Goal: Task Accomplishment & Management: Use online tool/utility

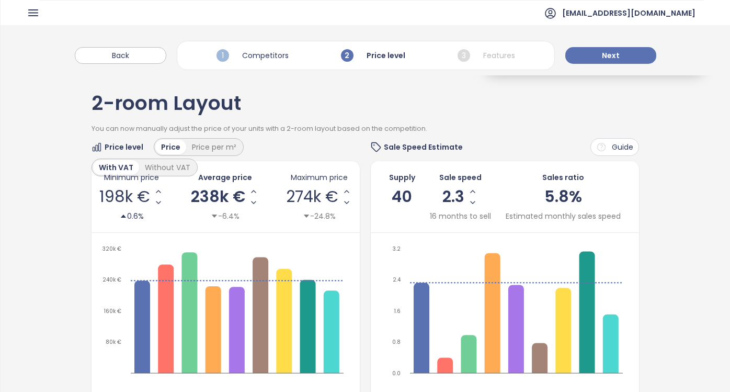
scroll to position [121, 0]
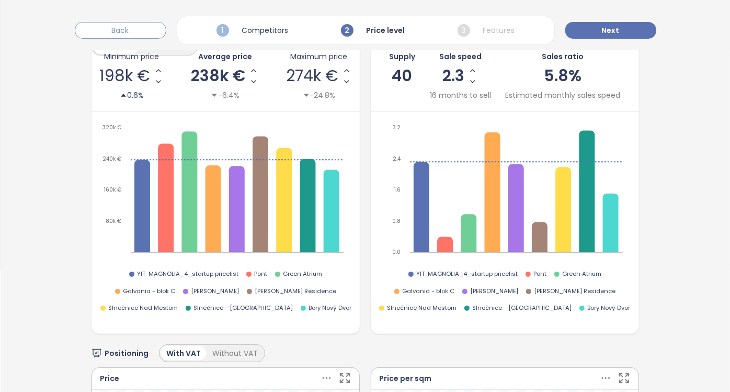
click at [110, 32] on button "Back" at bounding box center [121, 30] width 92 height 17
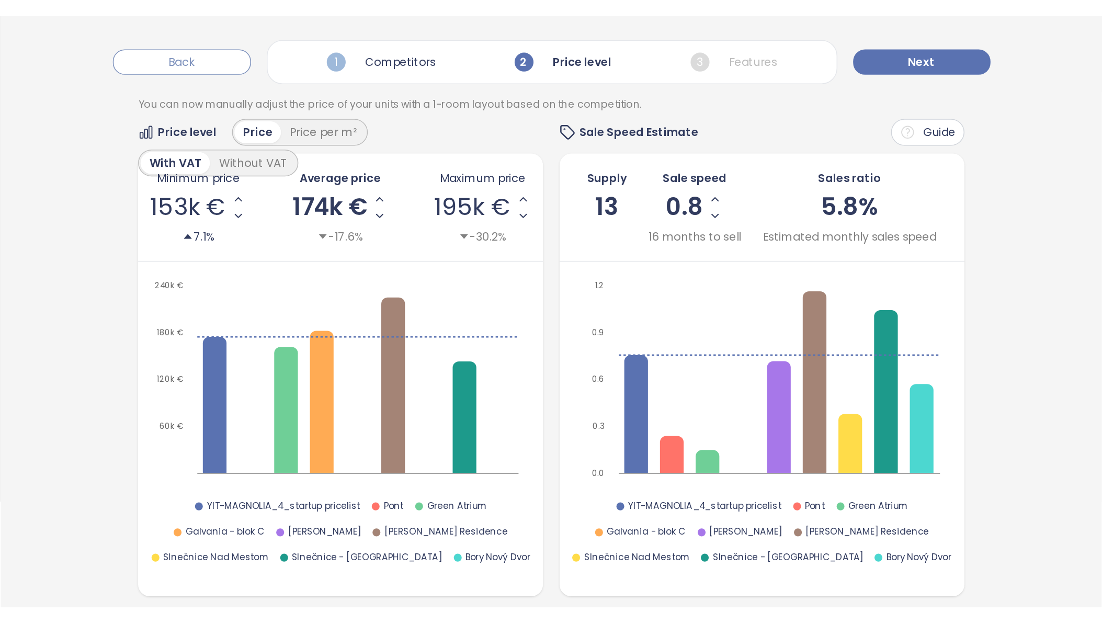
scroll to position [0, 0]
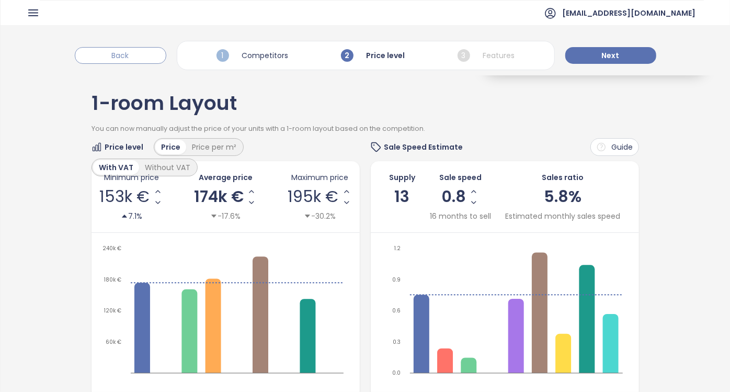
click at [110, 32] on div "Back 1 Competitors 2 Price level 3 Features Next" at bounding box center [365, 50] width 729 height 50
click at [112, 56] on button "Back" at bounding box center [121, 55] width 92 height 17
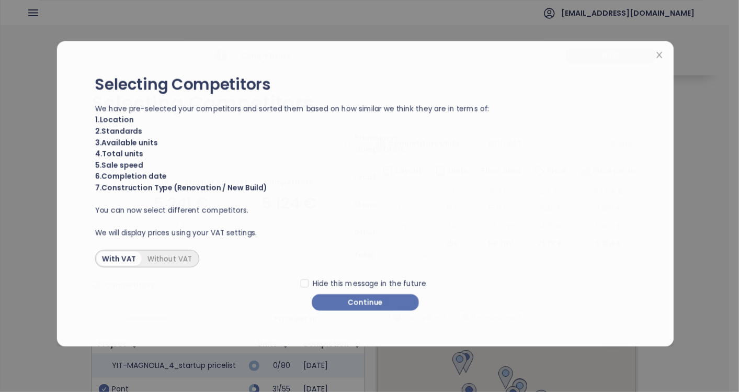
click at [31, 17] on div "Selecting Competitors We have pre-selected your competitors and sorted them bas…" at bounding box center [369, 196] width 739 height 392
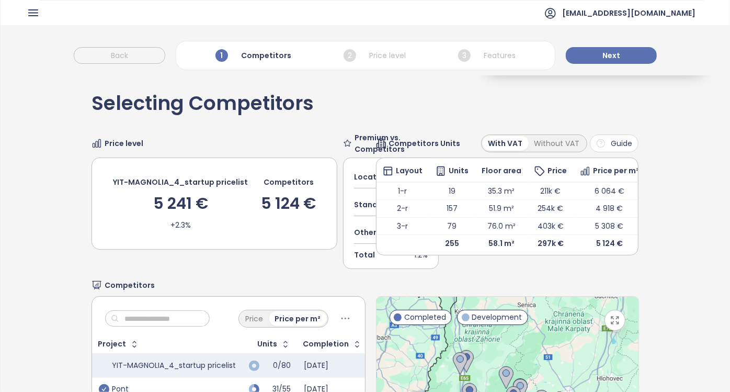
click at [32, 16] on icon "button" at bounding box center [33, 13] width 9 height 6
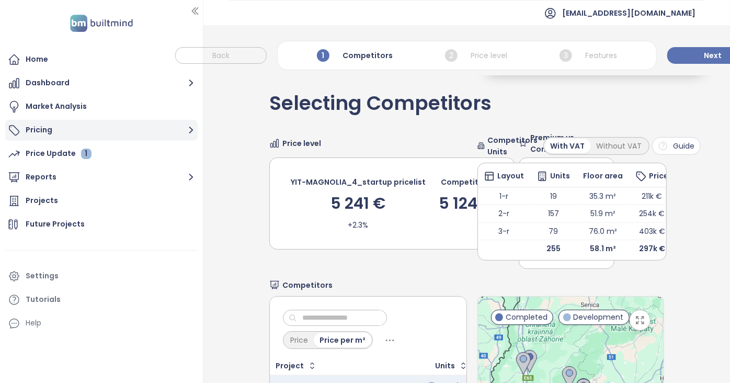
click at [44, 134] on button "Pricing" at bounding box center [101, 130] width 192 height 21
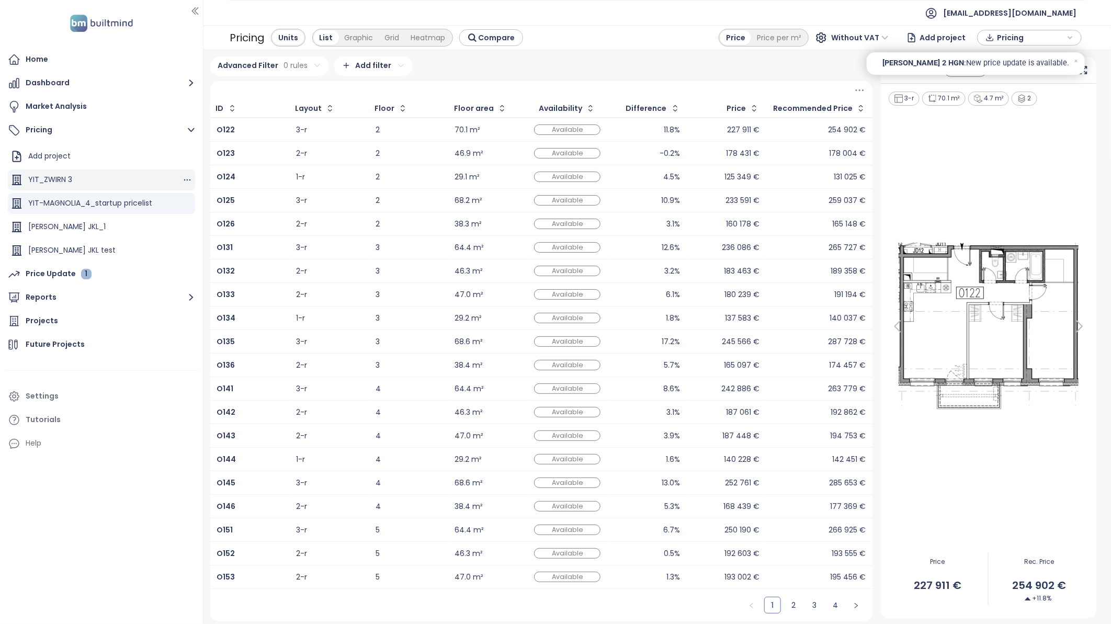
click at [50, 180] on div "YIT_ZWIRN 3" at bounding box center [50, 179] width 44 height 13
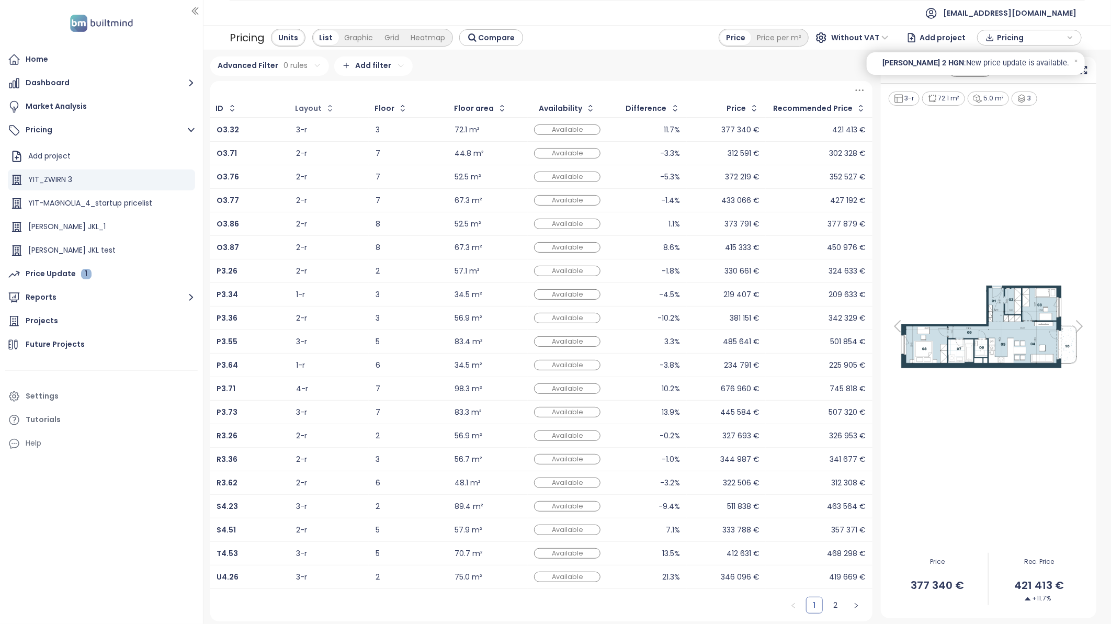
click at [306, 105] on div "Layout" at bounding box center [308, 108] width 27 height 7
click at [323, 108] on button "button" at bounding box center [329, 108] width 14 height 17
click at [291, 63] on html "Home Dashboard Market Analysis Pricing Add project YIT_ZWIRN 3 YIT-MAGNOLIA_4_s…" at bounding box center [555, 312] width 1111 height 624
click at [261, 90] on html "Home Dashboard Market Analysis Pricing Add project YIT_ZWIRN 3 YIT-MAGNOLIA_4_s…" at bounding box center [555, 312] width 1111 height 624
click at [238, 111] on span "Add rule" at bounding box center [239, 111] width 27 height 9
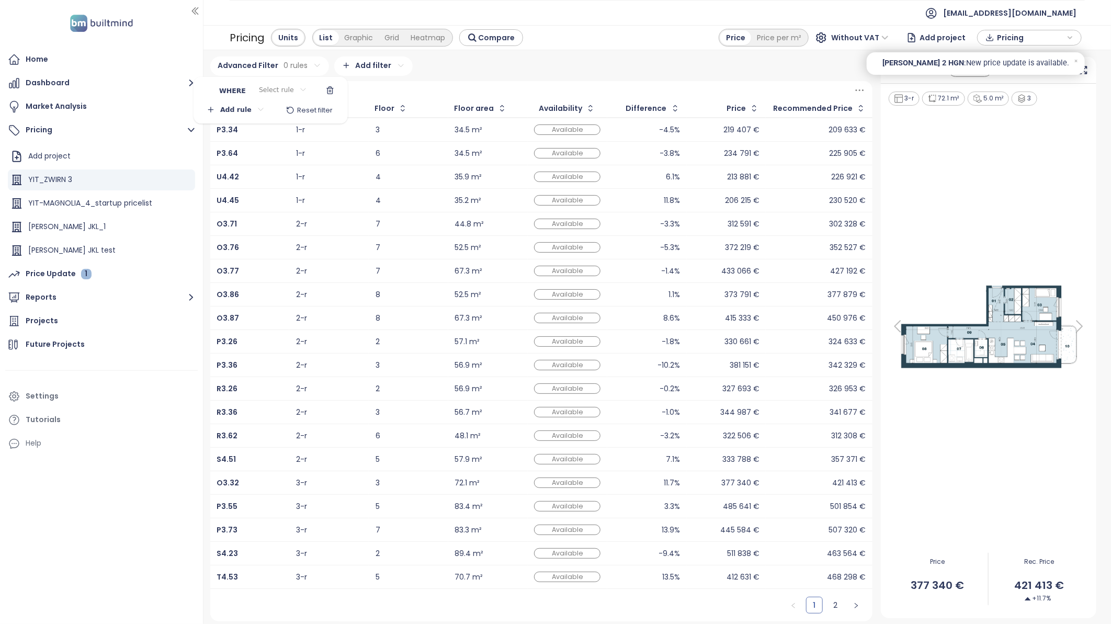
click at [278, 91] on html "Home Dashboard Market Analysis Pricing Add project YIT_ZWIRN 3 YIT-MAGNOLIA_4_s…" at bounding box center [555, 312] width 1111 height 624
click at [259, 143] on span "Floor area" at bounding box center [275, 140] width 105 height 15
click at [346, 96] on input at bounding box center [357, 90] width 42 height 17
click at [285, 89] on html "Home Dashboard Market Analysis Pricing Add project YIT_ZWIRN 3 YIT-MAGNOLIA_4_s…" at bounding box center [555, 312] width 1111 height 624
click at [273, 111] on span "=" at bounding box center [286, 111] width 57 height 15
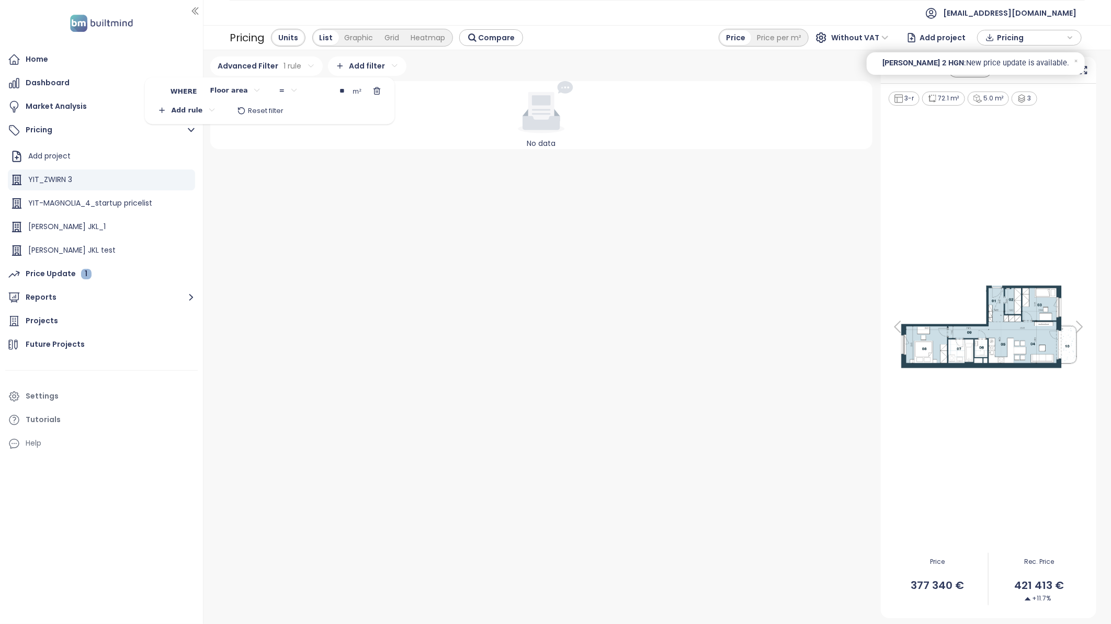
click at [335, 91] on input "**" at bounding box center [329, 91] width 42 height 17
click at [287, 90] on html "Home Dashboard Market Analysis Pricing Add project YIT_ZWIRN 3 YIT-MAGNOLIA_4_s…" at bounding box center [555, 312] width 1111 height 624
click at [265, 179] on span "≤" at bounding box center [283, 183] width 57 height 15
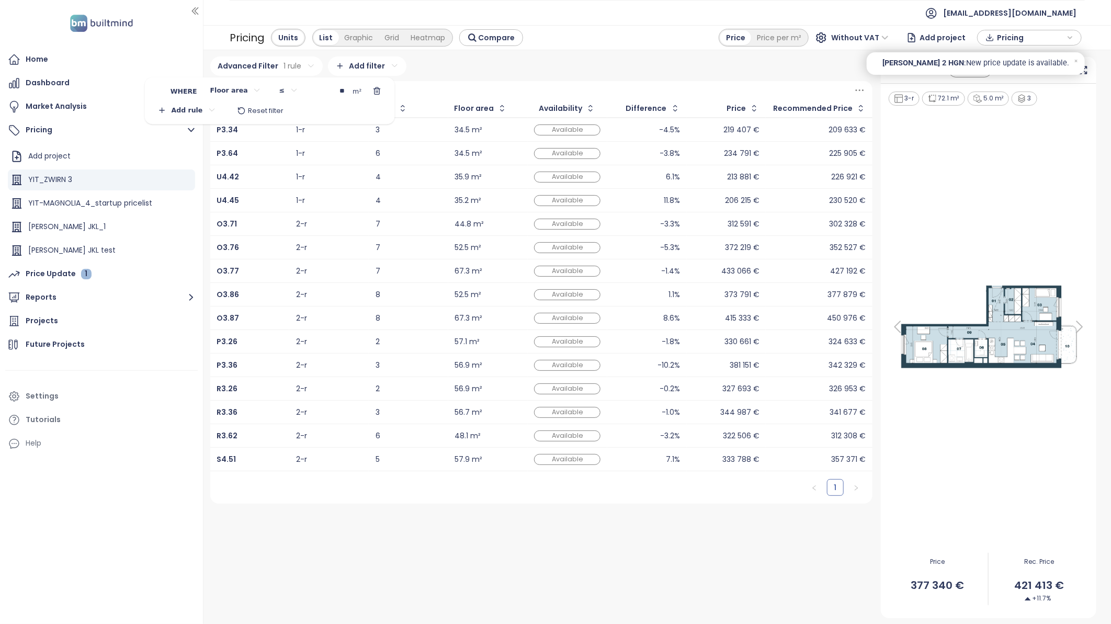
click at [197, 112] on html "Home Dashboard Market Analysis Pricing Add project YIT_ZWIRN 3 YIT-MAGNOLIA_4_s…" at bounding box center [555, 312] width 1111 height 624
click at [197, 133] on span "Add rule" at bounding box center [189, 131] width 27 height 9
click at [245, 110] on html "Home Dashboard Market Analysis Pricing Add project YIT_ZWIRN 3 YIT-MAGNOLIA_4_s…" at bounding box center [555, 312] width 1111 height 624
click at [204, 202] on span "Layout" at bounding box center [227, 203] width 105 height 15
click at [294, 110] on html "Home Dashboard Market Analysis Pricing Add project YIT_ZWIRN 3 YIT-MAGNOLIA_4_s…" at bounding box center [555, 312] width 1111 height 624
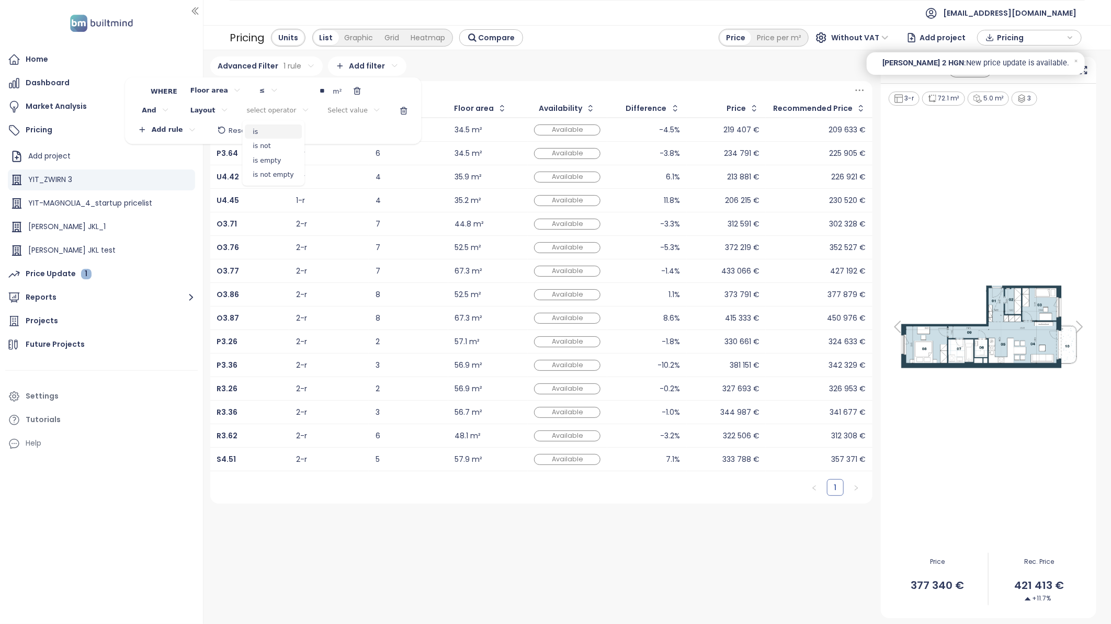
click at [272, 133] on span "is" at bounding box center [273, 131] width 57 height 15
click at [337, 108] on html "Home Dashboard Market Analysis Pricing Add project YIT_ZWIRN 3 YIT-MAGNOLIA_4_s…" at bounding box center [555, 312] width 1111 height 624
click at [337, 110] on html "Home Dashboard Market Analysis Pricing Add project YIT_ZWIRN 3 YIT-MAGNOLIA_4_s…" at bounding box center [555, 312] width 1111 height 624
click at [341, 109] on html "Home Dashboard Market Analysis Pricing Add project YIT_ZWIRN 3 YIT-MAGNOLIA_4_s…" at bounding box center [555, 312] width 1111 height 624
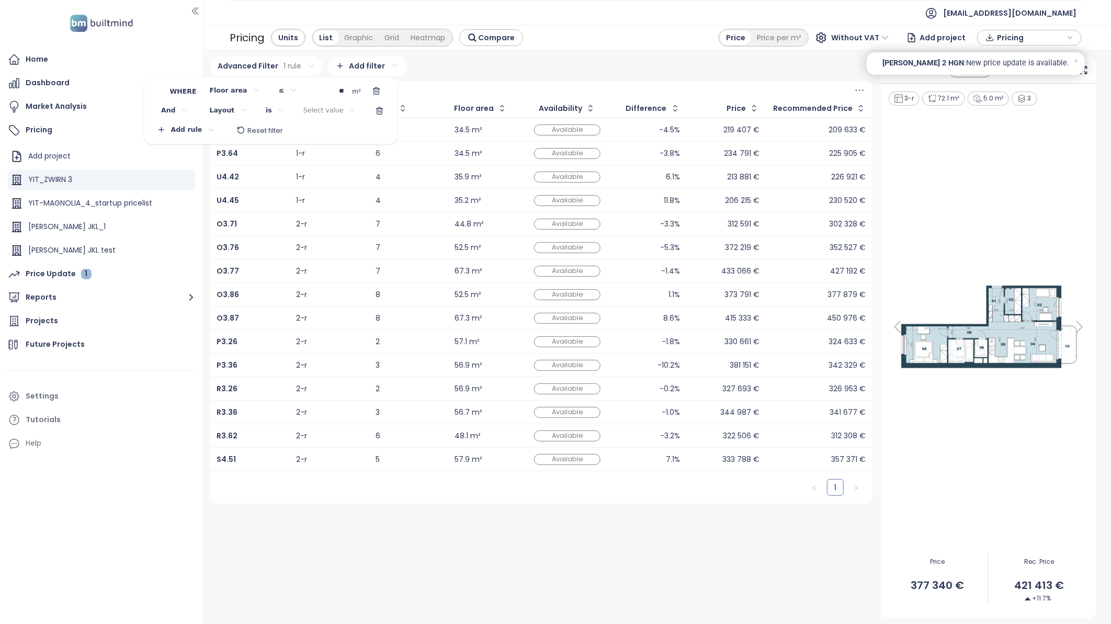
click at [341, 109] on html "Home Dashboard Market Analysis Pricing Add project YIT_ZWIRN 3 YIT-MAGNOLIA_4_s…" at bounding box center [555, 312] width 1111 height 624
click at [317, 111] on html "Home Dashboard Market Analysis Pricing Add project YIT_ZWIRN 3 YIT-MAGNOLIA_4_s…" at bounding box center [555, 312] width 1111 height 624
click at [231, 110] on html "Home Dashboard Market Analysis Pricing Add project YIT_ZWIRN 3 YIT-MAGNOLIA_4_s…" at bounding box center [555, 312] width 1111 height 624
click at [341, 111] on html "Home Dashboard Market Analysis Pricing Add project YIT_ZWIRN 3 YIT-MAGNOLIA_4_s…" at bounding box center [555, 312] width 1111 height 624
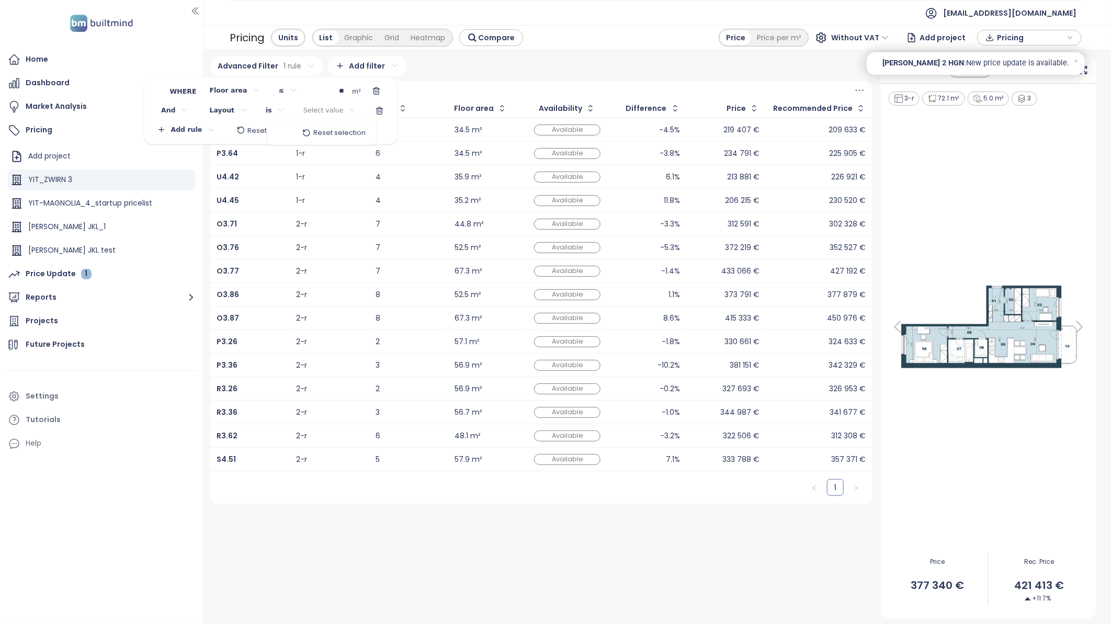
click at [319, 110] on html "Home Dashboard Market Analysis Pricing Add project YIT_ZWIRN 3 YIT-MAGNOLIA_4_s…" at bounding box center [555, 312] width 1111 height 624
click at [279, 90] on html "Home Dashboard Market Analysis Pricing Add project YIT_ZWIRN 3 YIT-MAGNOLIA_4_s…" at bounding box center [555, 312] width 1111 height 624
click at [263, 156] on span "≥" at bounding box center [283, 154] width 57 height 15
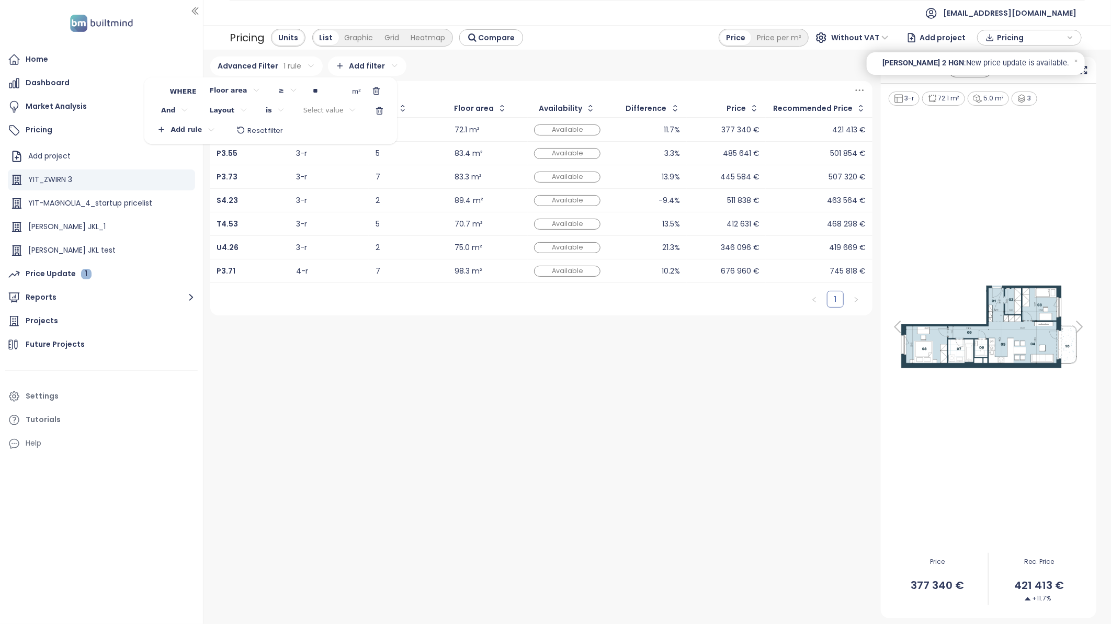
drag, startPoint x: 336, startPoint y: 91, endPoint x: 306, endPoint y: 89, distance: 29.4
click at [307, 89] on input "**" at bounding box center [328, 91] width 42 height 17
type input "**"
click at [408, 364] on html "Home Dashboard Market Analysis Pricing Add project YIT_ZWIRN 3 YIT-MAGNOLIA_4_s…" at bounding box center [555, 312] width 1111 height 624
click at [220, 225] on b "T4.53" at bounding box center [226, 224] width 21 height 10
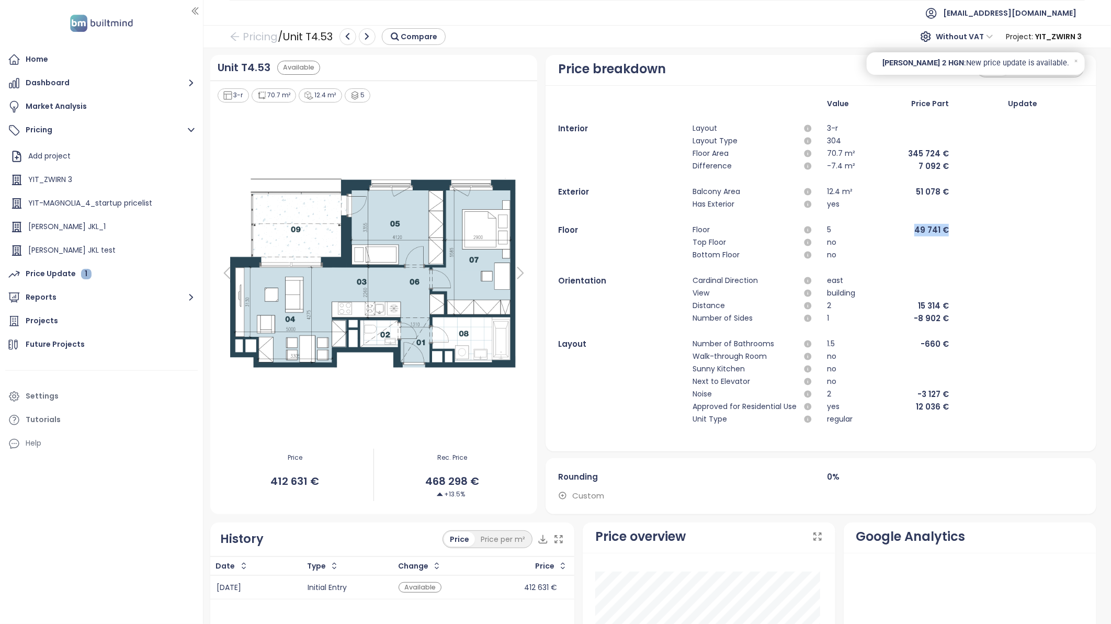
drag, startPoint x: 942, startPoint y: 228, endPoint x: 903, endPoint y: 233, distance: 39.6
click at [729, 233] on div "Floor Floor 5 49 741 €" at bounding box center [821, 230] width 526 height 13
click at [182, 181] on icon "button" at bounding box center [187, 180] width 10 height 10
click at [182, 178] on icon "button" at bounding box center [187, 180] width 10 height 10
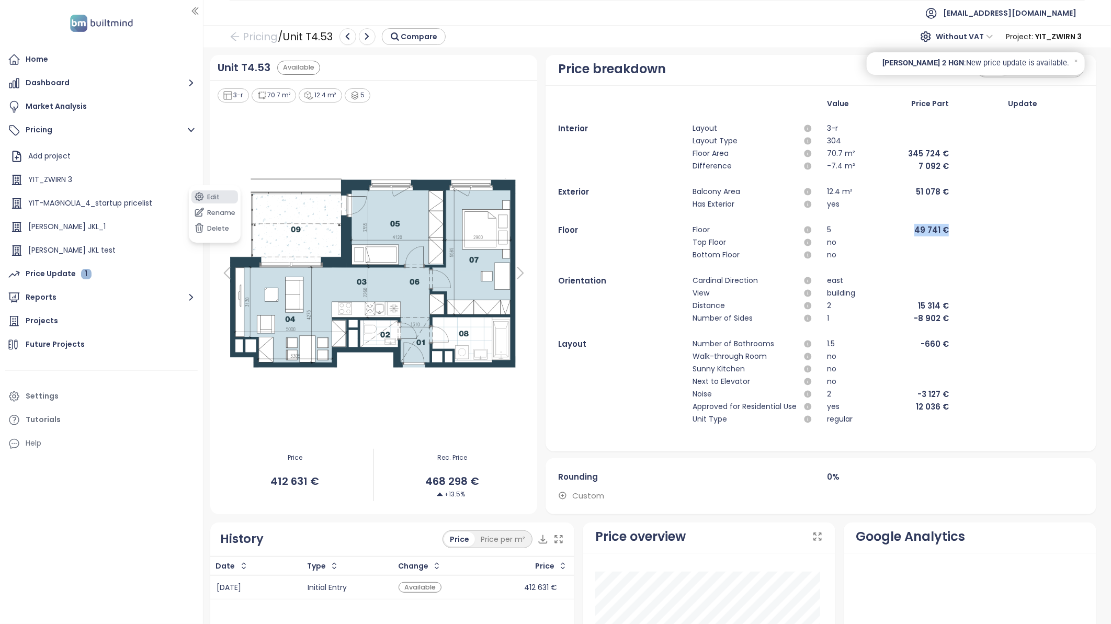
click at [210, 197] on button "Edit" at bounding box center [214, 196] width 47 height 13
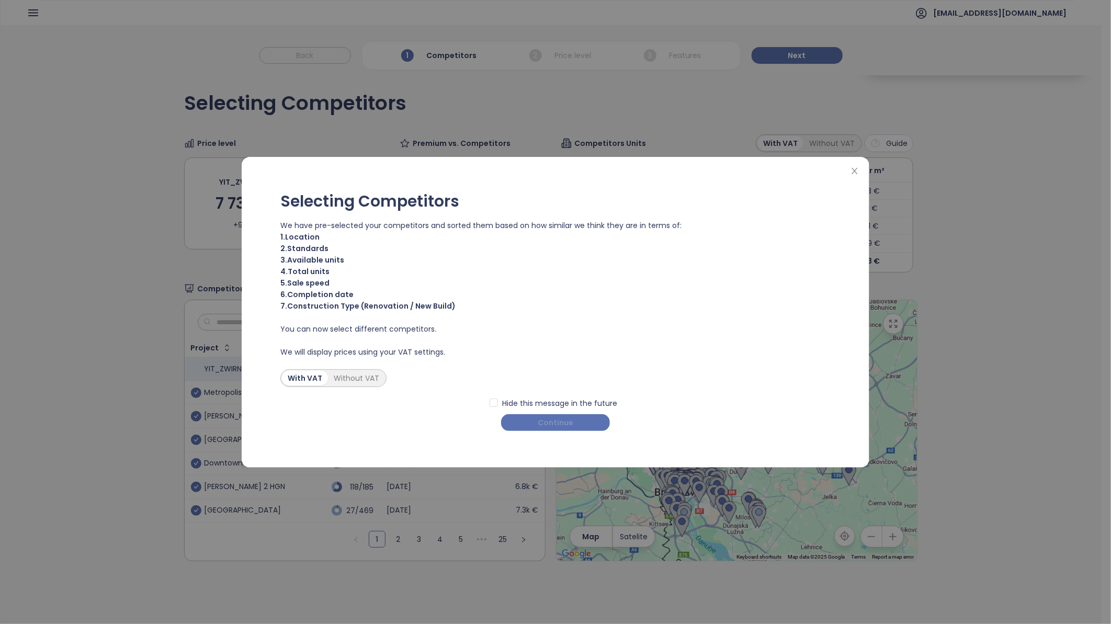
click at [570, 391] on span "Continue" at bounding box center [556, 423] width 36 height 12
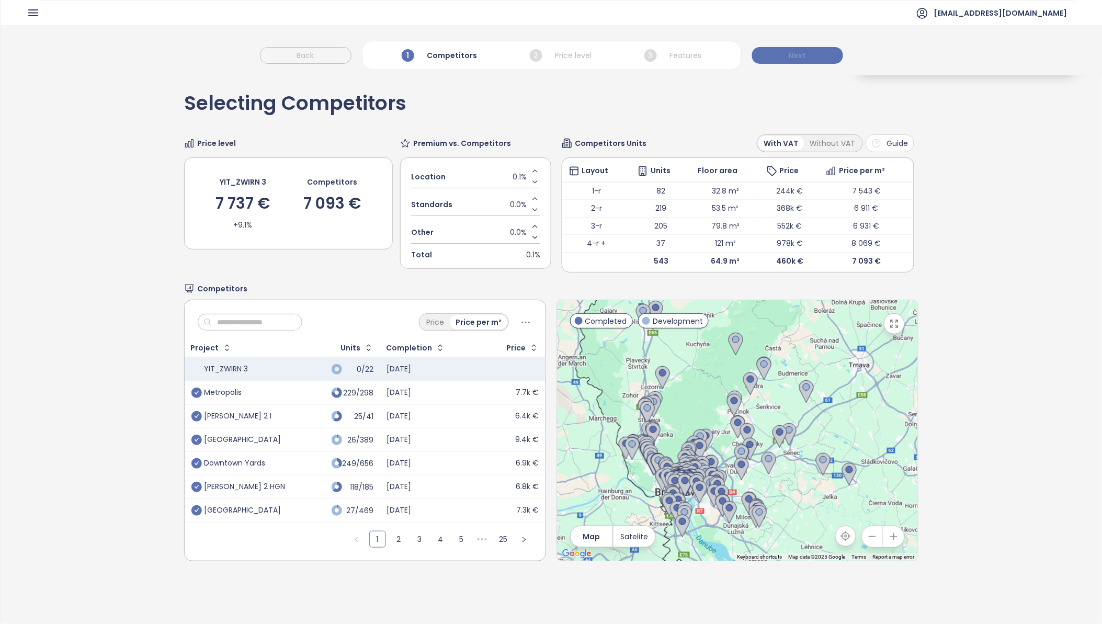
click at [729, 53] on button "Next" at bounding box center [797, 55] width 91 height 17
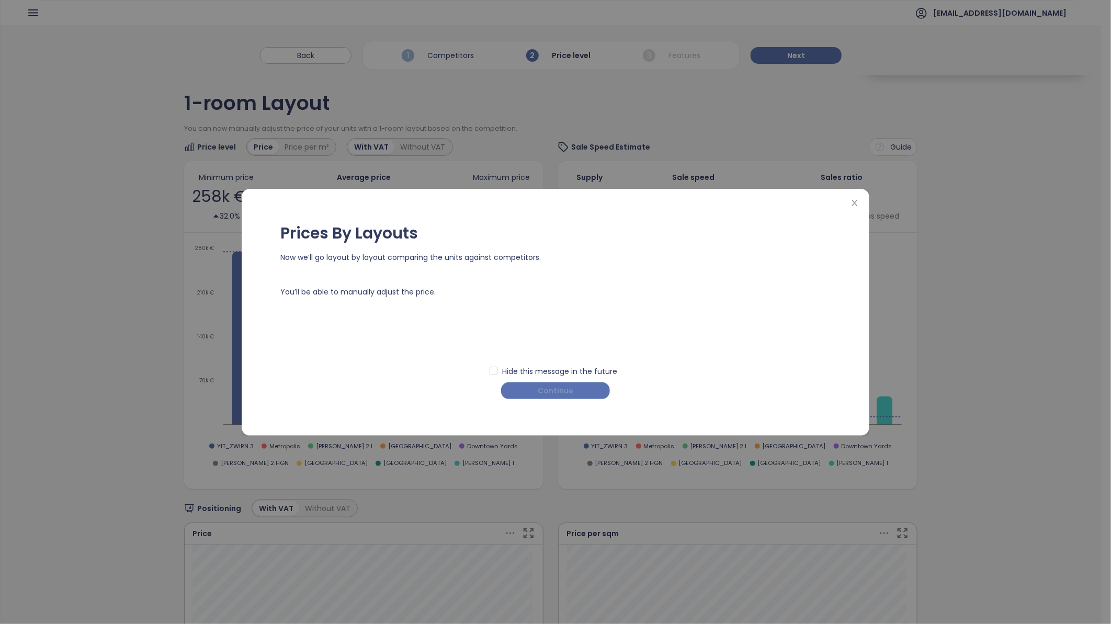
click at [565, 391] on div "Prices By Layouts Now we’ll go layout by layout comparing the units against com…" at bounding box center [555, 312] width 602 height 226
click at [565, 391] on span "Continue" at bounding box center [556, 391] width 36 height 12
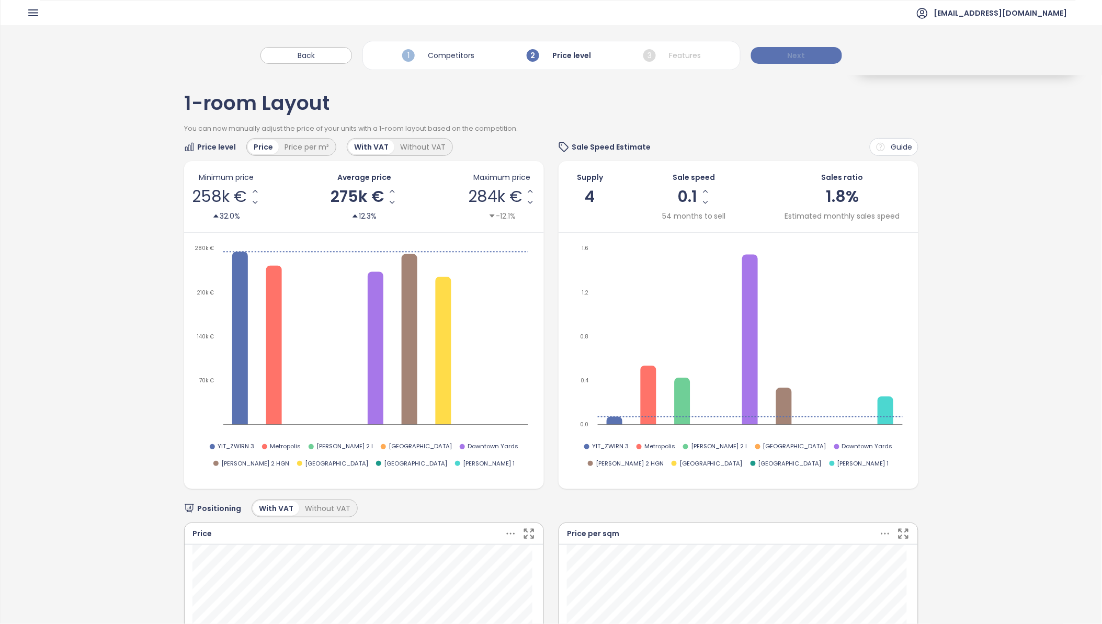
click at [729, 51] on span "Next" at bounding box center [797, 56] width 18 height 12
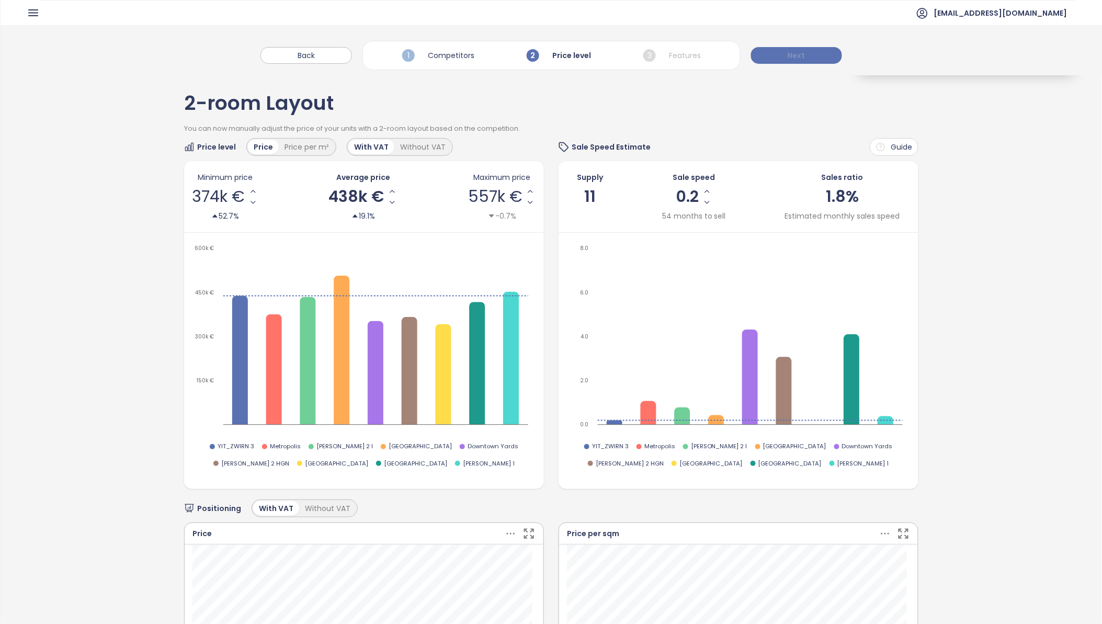
click at [729, 54] on span "Next" at bounding box center [797, 56] width 18 height 12
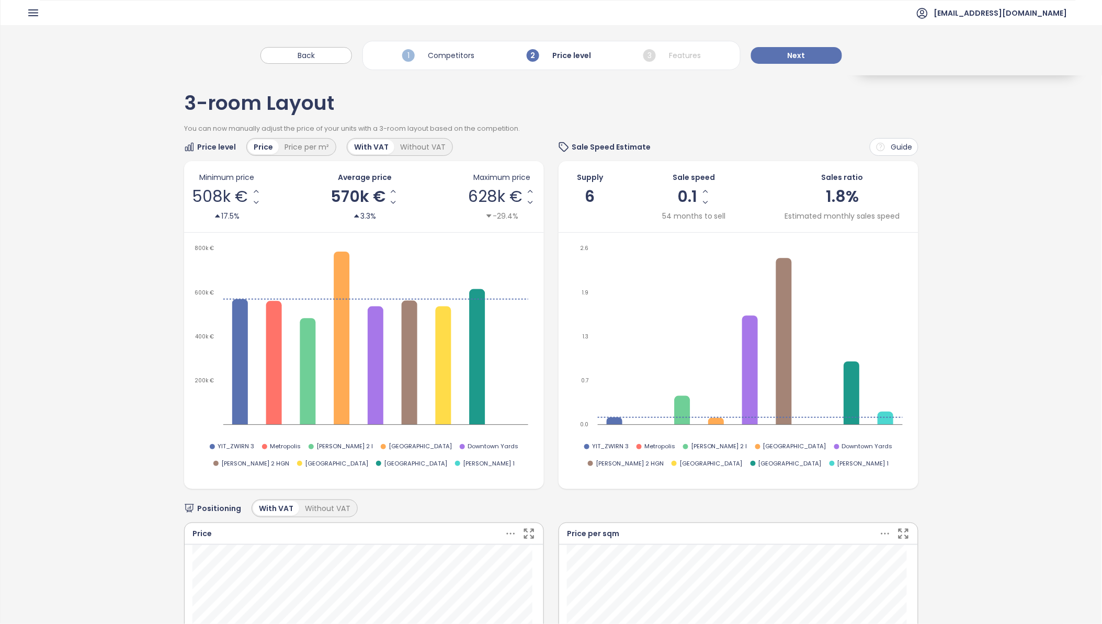
click at [376, 391] on div "[GEOGRAPHIC_DATA]" at bounding box center [411, 463] width 71 height 9
click at [376, 391] on div at bounding box center [378, 463] width 5 height 5
click at [384, 391] on span "[GEOGRAPHIC_DATA]" at bounding box center [415, 463] width 63 height 9
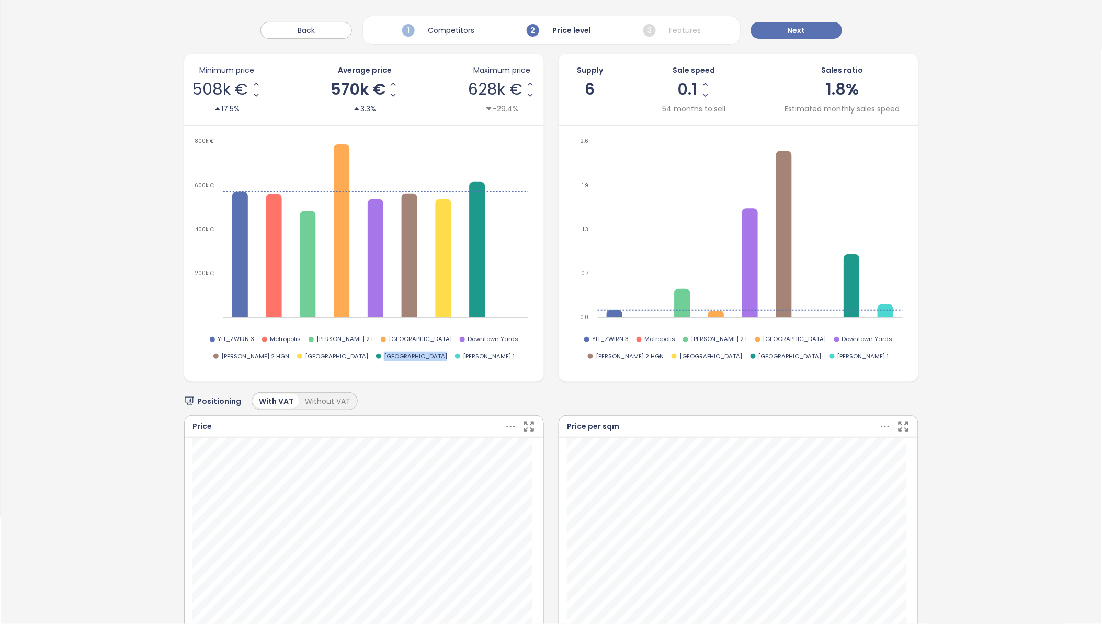
scroll to position [290, 0]
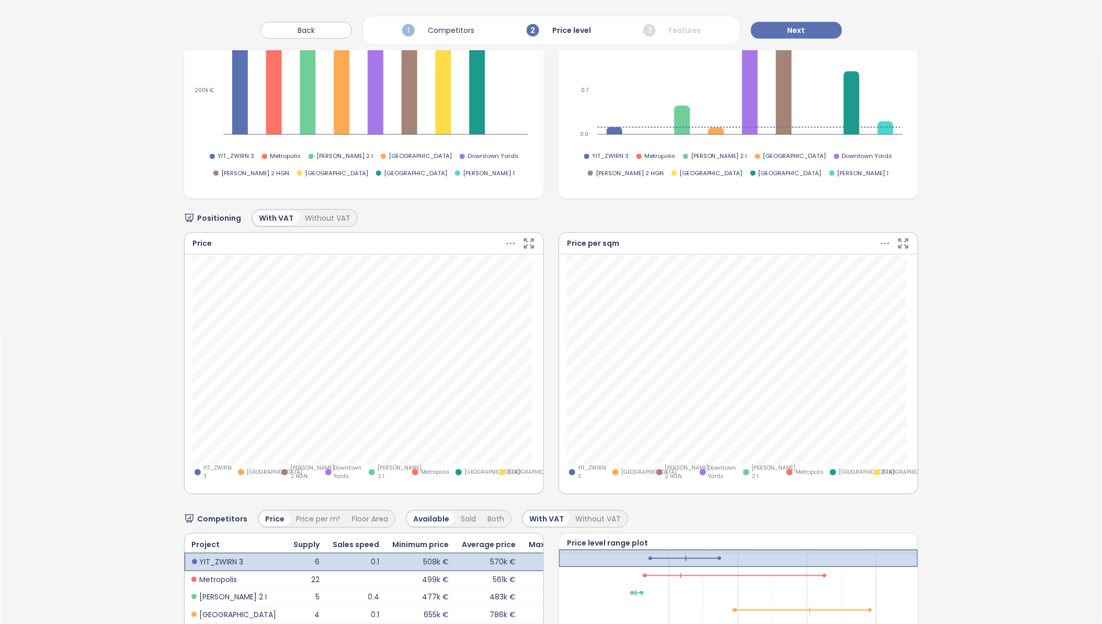
click at [464, 391] on span "[GEOGRAPHIC_DATA]" at bounding box center [491, 472] width 55 height 8
click at [249, 391] on span "[GEOGRAPHIC_DATA]" at bounding box center [274, 472] width 55 height 8
click at [508, 391] on span "[GEOGRAPHIC_DATA]" at bounding box center [535, 472] width 55 height 8
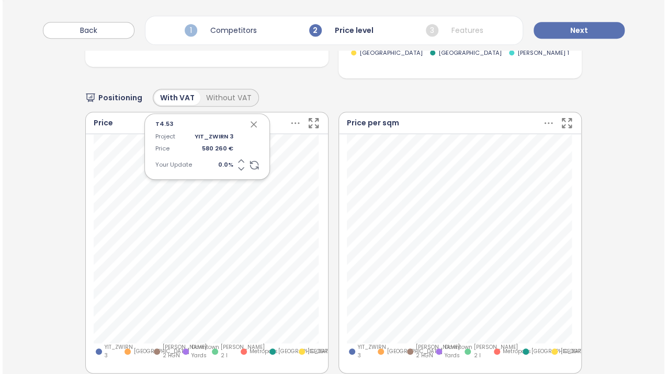
scroll to position [384, 0]
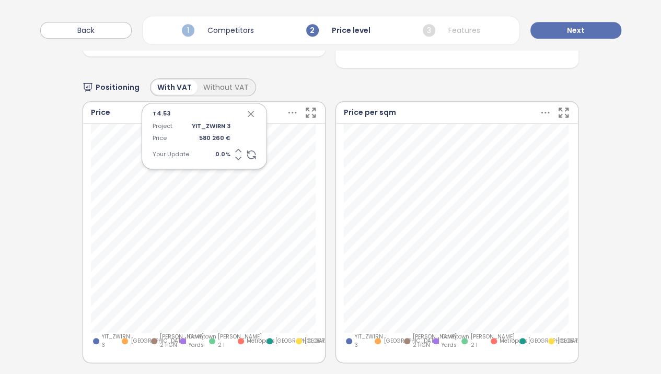
click at [307, 112] on icon "button" at bounding box center [310, 112] width 9 height 9
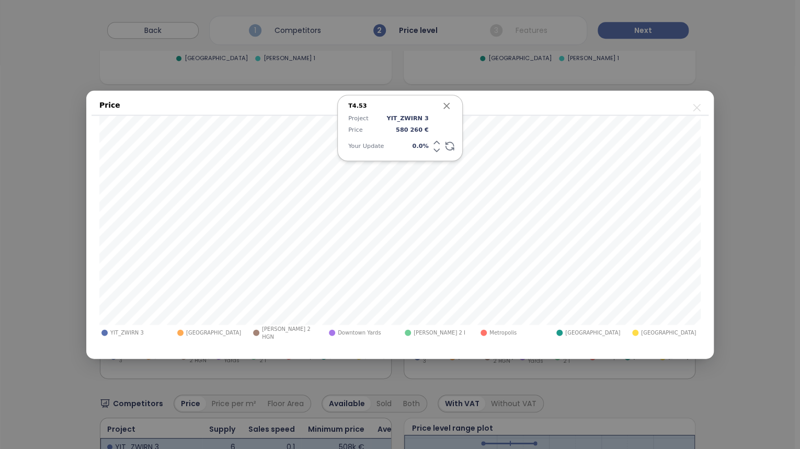
click at [565, 335] on span "[GEOGRAPHIC_DATA]" at bounding box center [592, 333] width 55 height 8
click at [447, 107] on icon "button" at bounding box center [446, 105] width 5 height 5
click at [698, 109] on icon "close" at bounding box center [696, 107] width 13 height 13
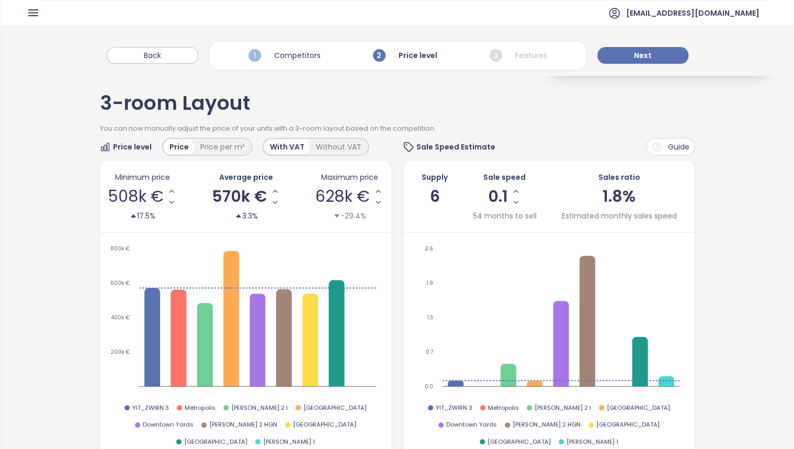
scroll to position [0, 0]
click at [636, 57] on span "Next" at bounding box center [643, 56] width 18 height 12
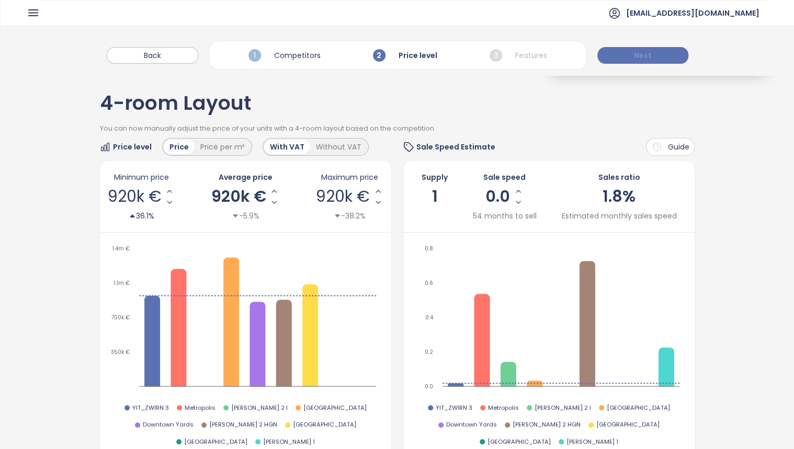
click at [636, 57] on span "Next" at bounding box center [643, 56] width 18 height 12
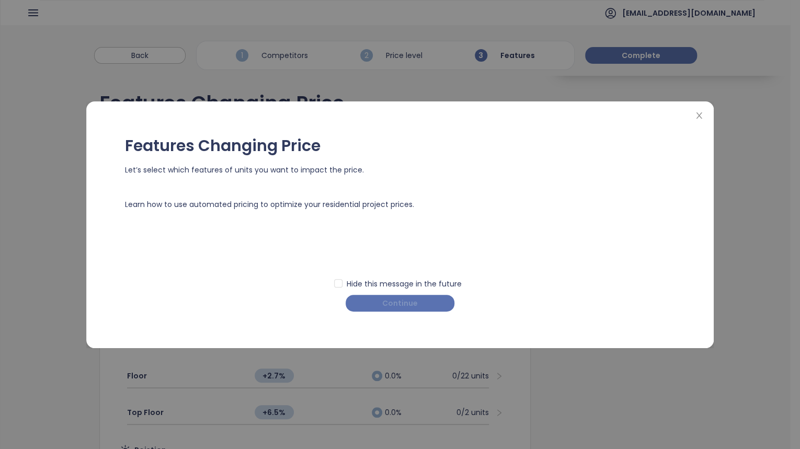
click at [414, 303] on span "Continue" at bounding box center [400, 304] width 36 height 12
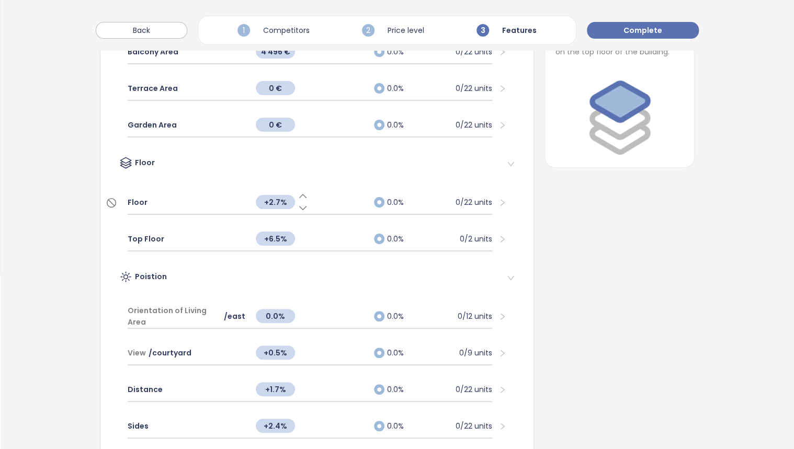
scroll to position [167, 0]
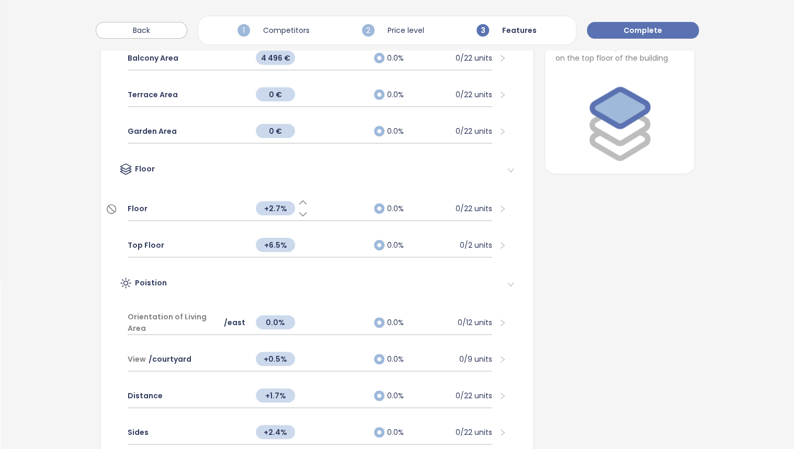
click at [300, 212] on icon at bounding box center [303, 214] width 10 height 10
click at [299, 212] on icon at bounding box center [303, 214] width 10 height 10
click at [498, 208] on icon "right" at bounding box center [502, 209] width 8 height 8
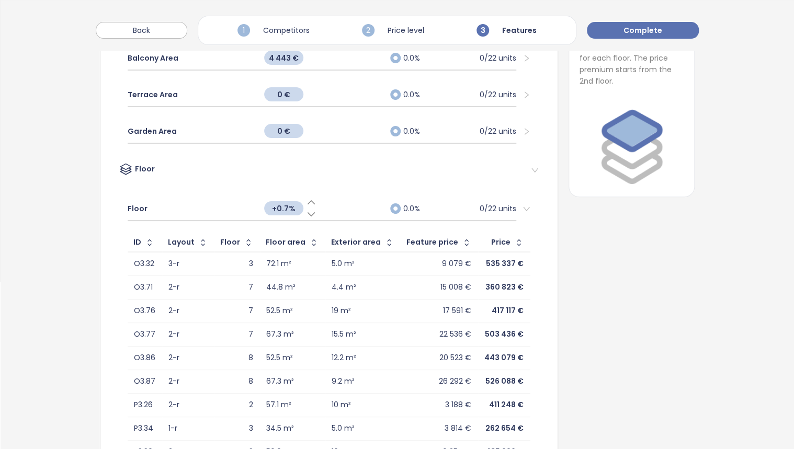
click at [307, 201] on icon at bounding box center [310, 202] width 7 height 3
click at [305, 213] on icon at bounding box center [310, 214] width 10 height 10
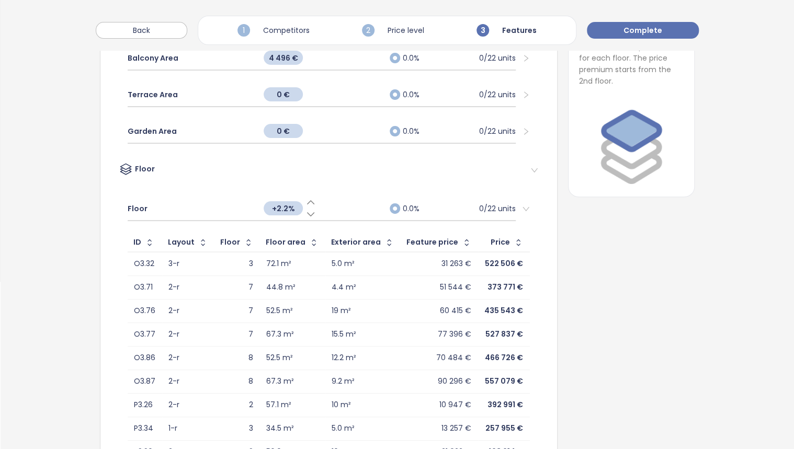
click at [305, 213] on icon at bounding box center [310, 214] width 10 height 10
click at [163, 93] on span "Terrace Area" at bounding box center [153, 95] width 50 height 12
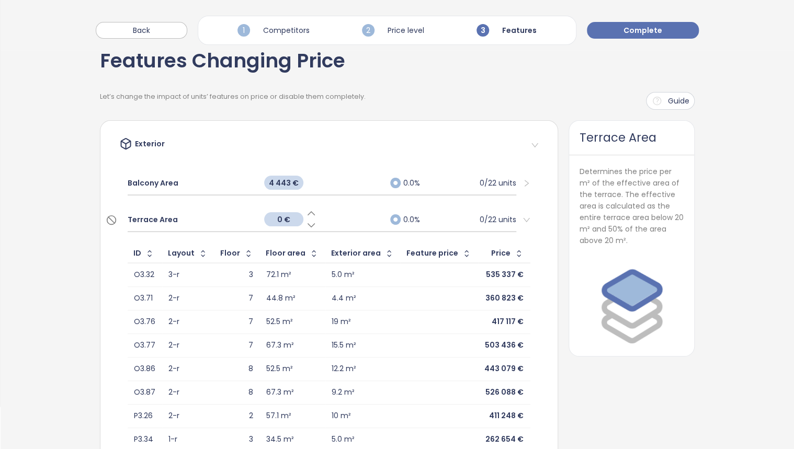
scroll to position [42, 0]
click at [151, 186] on span "Balcony Area" at bounding box center [153, 184] width 51 height 12
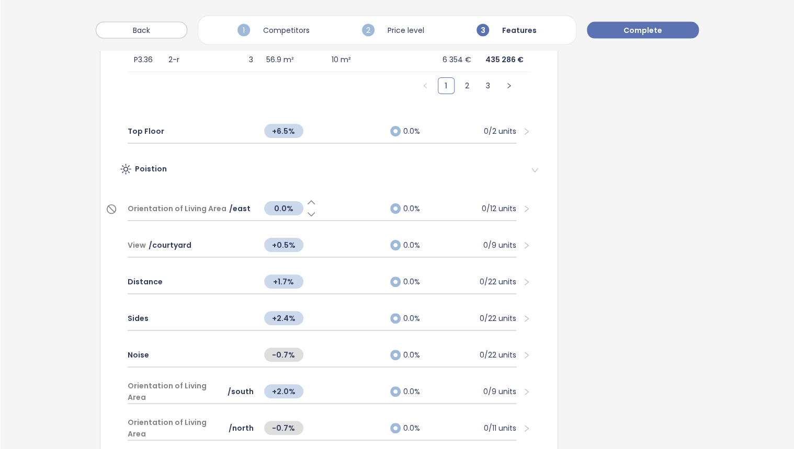
scroll to position [1129, 0]
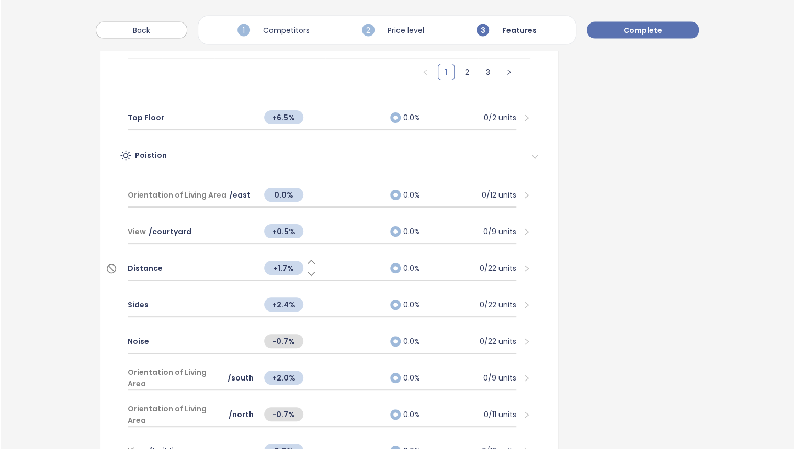
click at [155, 263] on span "Distance" at bounding box center [145, 269] width 35 height 12
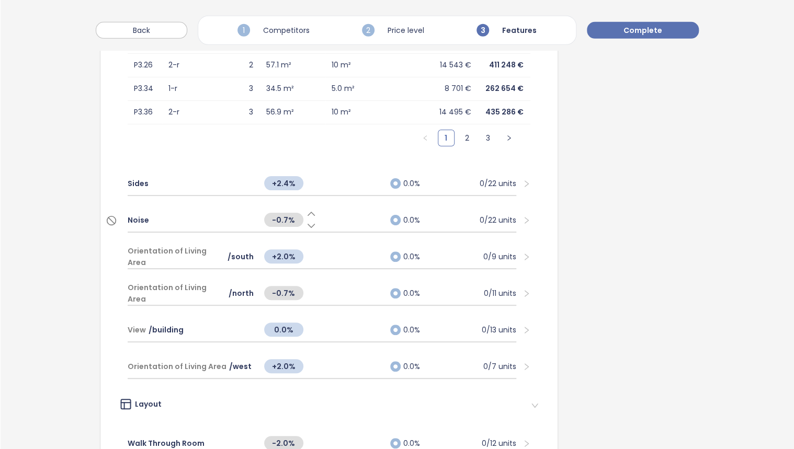
scroll to position [1548, 0]
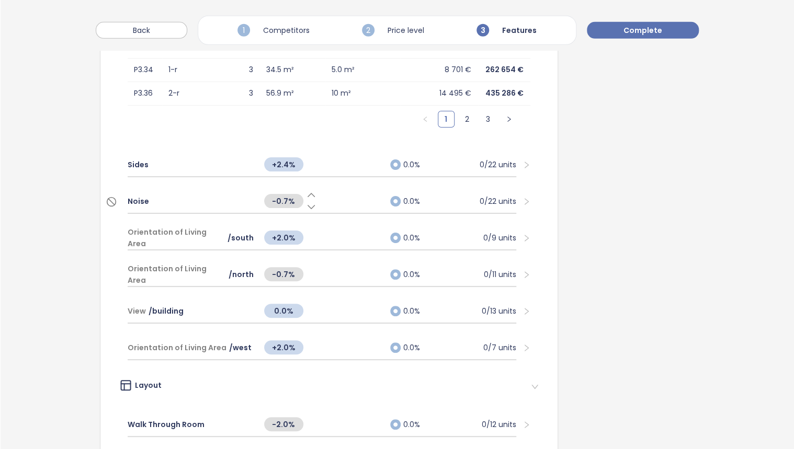
click at [137, 196] on span "Noise" at bounding box center [138, 202] width 21 height 12
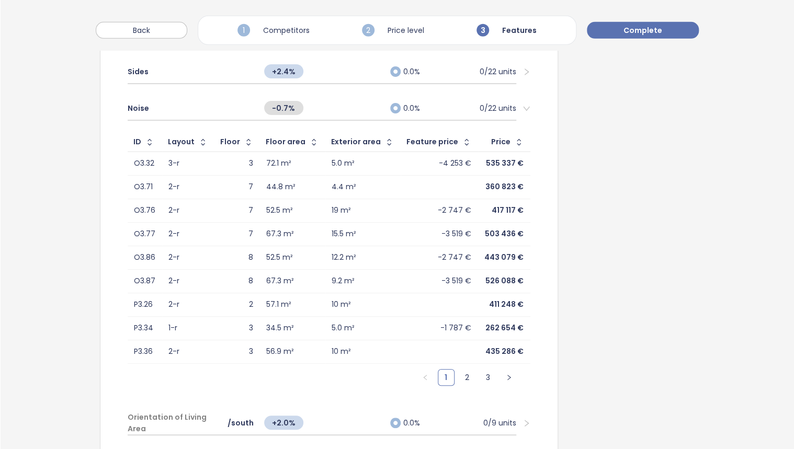
scroll to position [1631, 0]
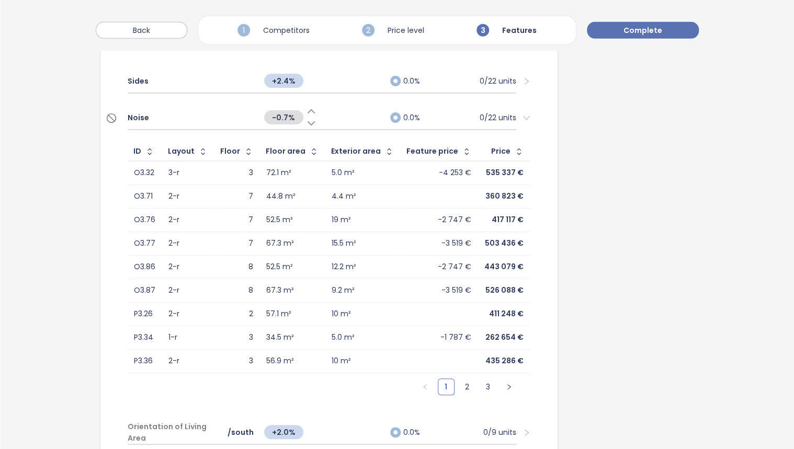
click at [306, 106] on icon at bounding box center [311, 111] width 10 height 10
click at [305, 106] on div "Noise -0.2% 0.0% 0/22 units" at bounding box center [322, 118] width 389 height 24
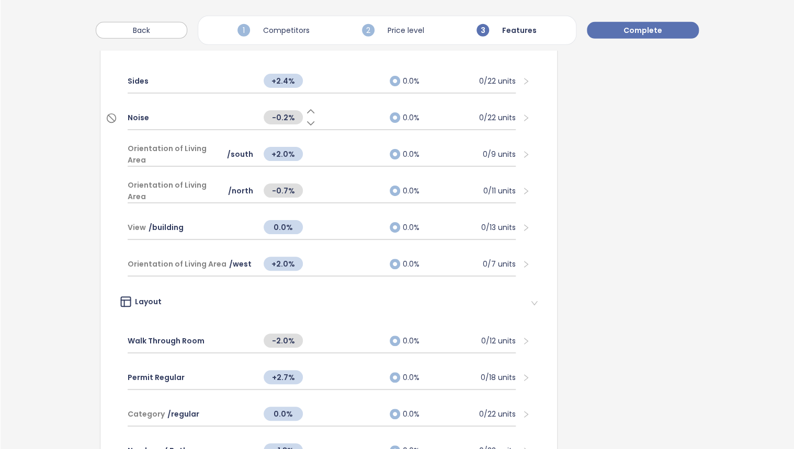
click at [307, 110] on icon at bounding box center [310, 111] width 7 height 3
click at [306, 118] on icon at bounding box center [311, 123] width 10 height 10
click at [140, 222] on span "View" at bounding box center [137, 228] width 18 height 12
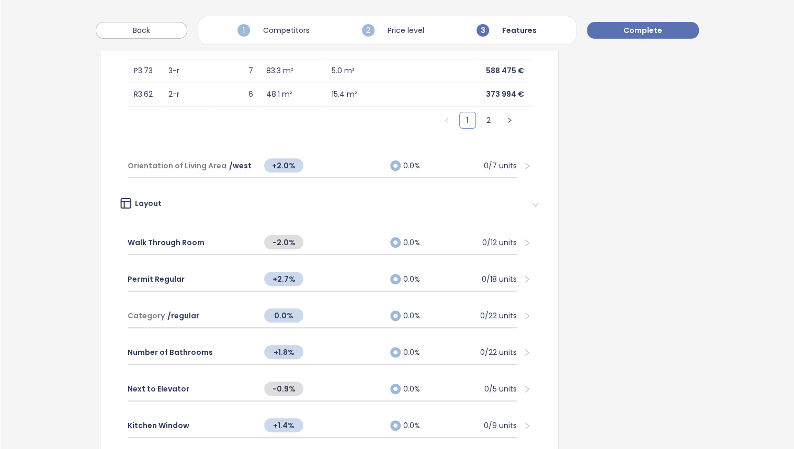
scroll to position [2050, 0]
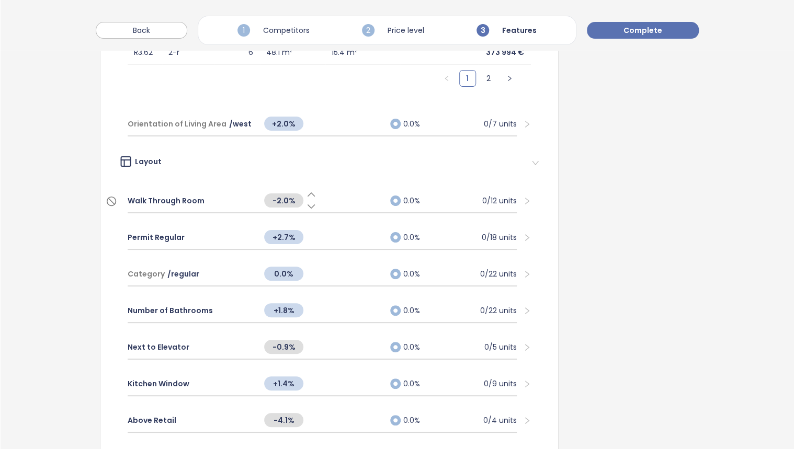
click at [306, 201] on icon at bounding box center [311, 206] width 10 height 10
click at [305, 189] on div "-2.5%" at bounding box center [322, 200] width 126 height 22
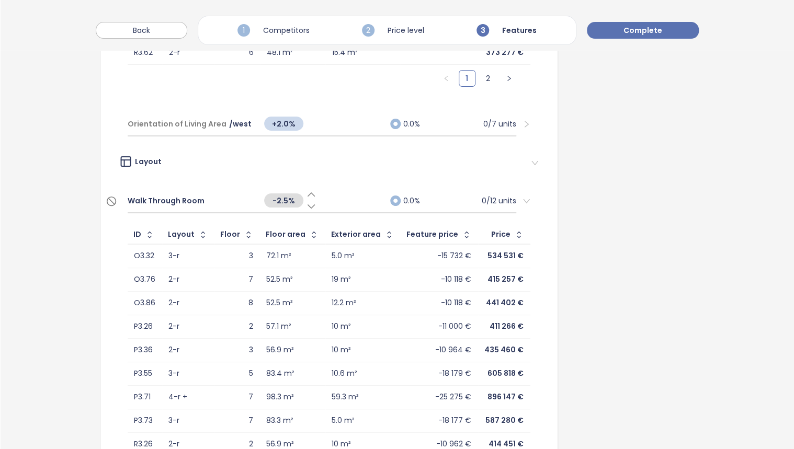
click at [306, 189] on icon at bounding box center [311, 194] width 10 height 10
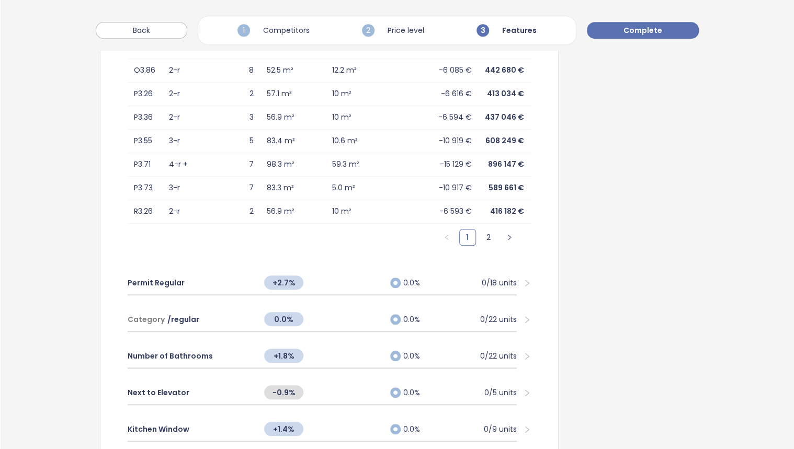
scroll to position [2343, 0]
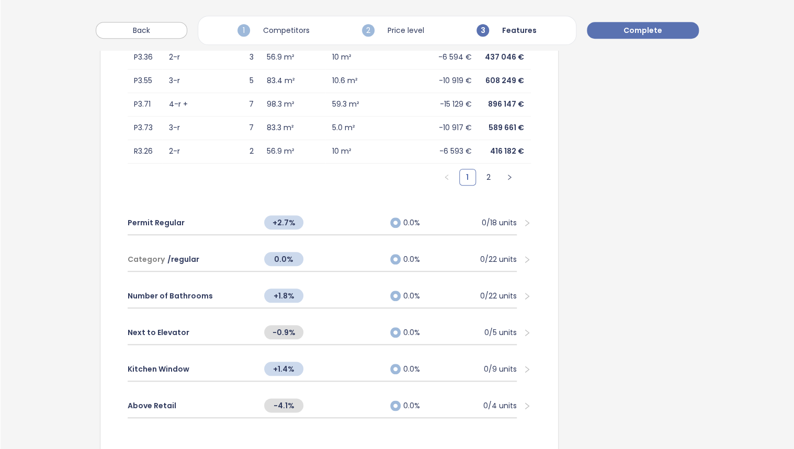
drag, startPoint x: 305, startPoint y: 216, endPoint x: 309, endPoint y: 234, distance: 18.8
click at [306, 223] on icon at bounding box center [311, 228] width 10 height 10
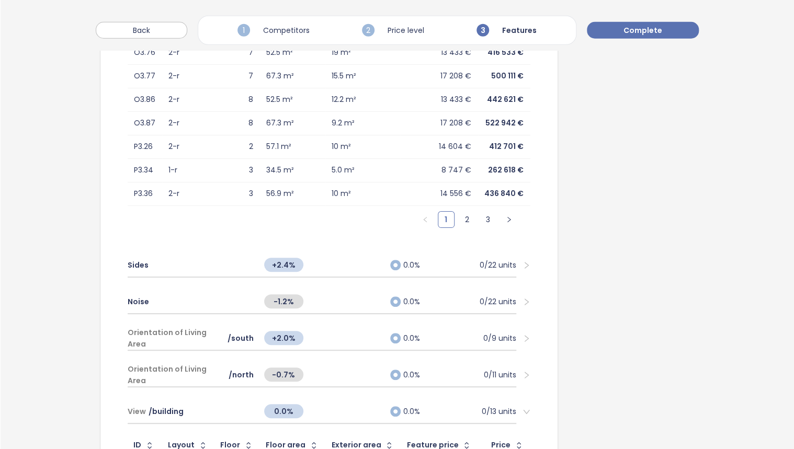
scroll to position [1420, 0]
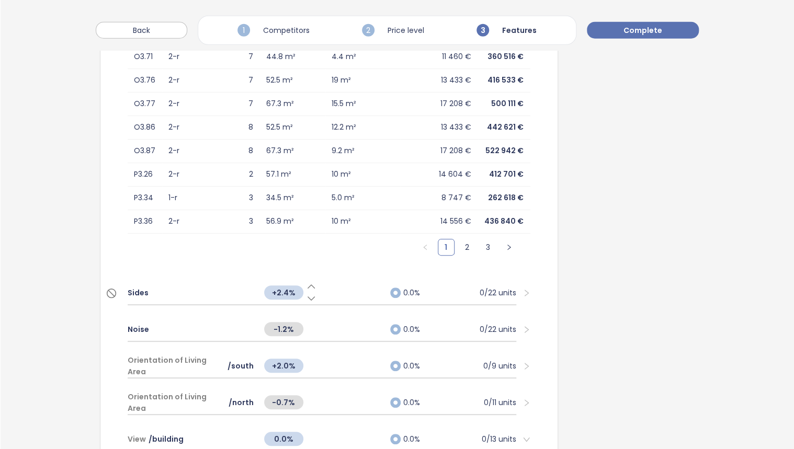
click at [133, 287] on span "Sides" at bounding box center [138, 293] width 21 height 12
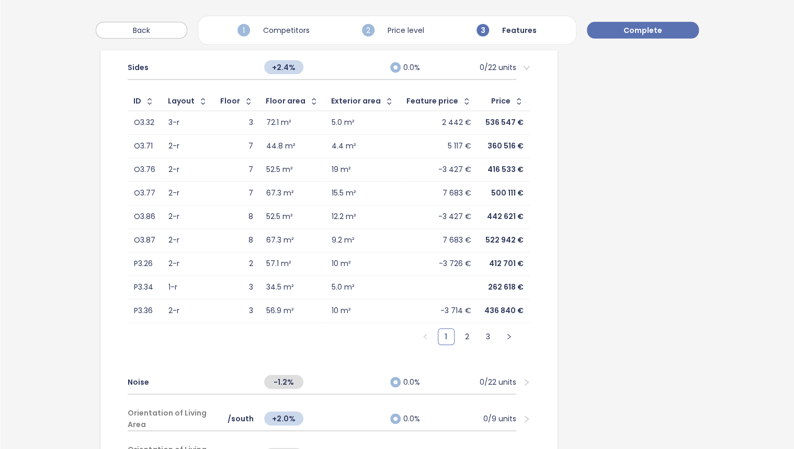
scroll to position [1671, 0]
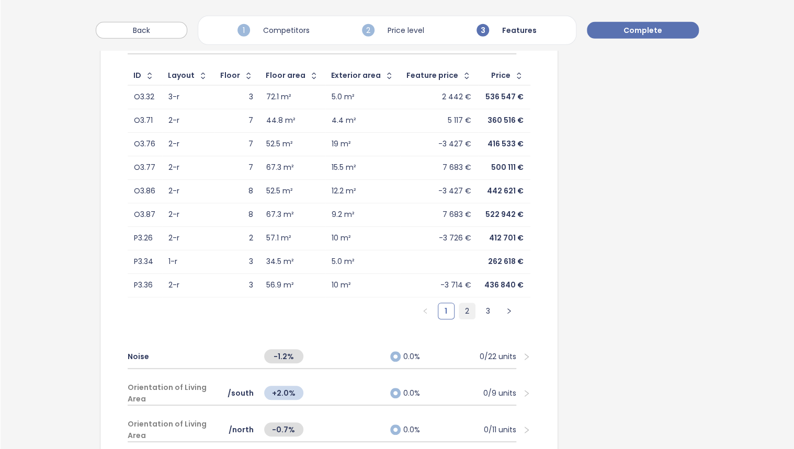
click at [459, 305] on link "2" at bounding box center [467, 311] width 16 height 16
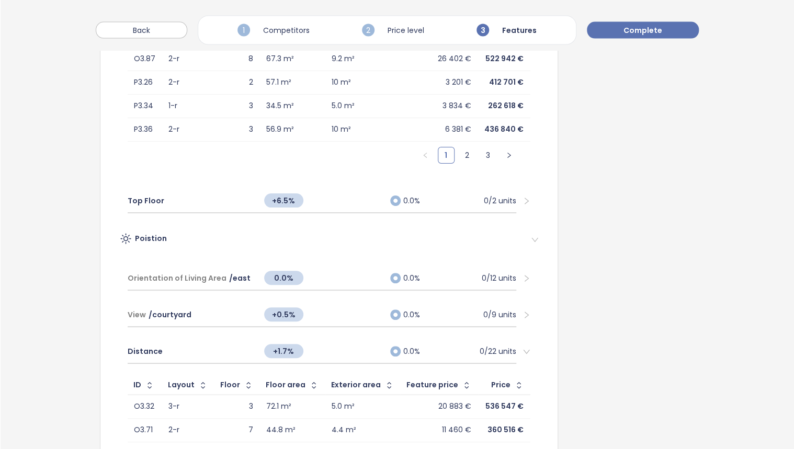
scroll to position [960, 0]
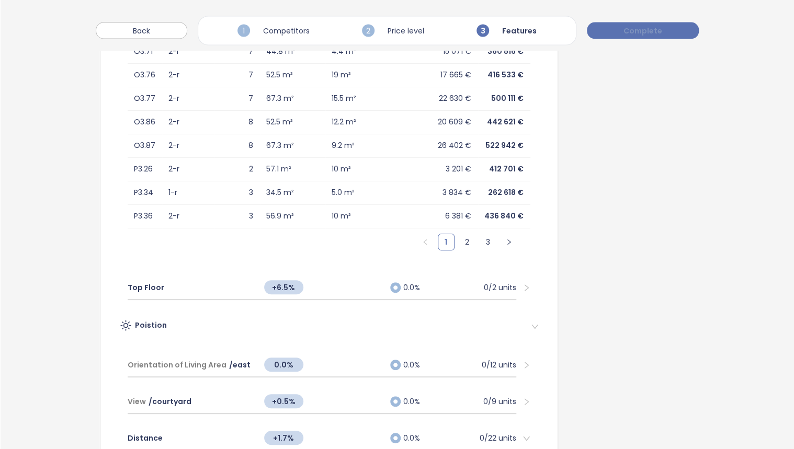
click at [642, 28] on span "Complete" at bounding box center [642, 31] width 39 height 12
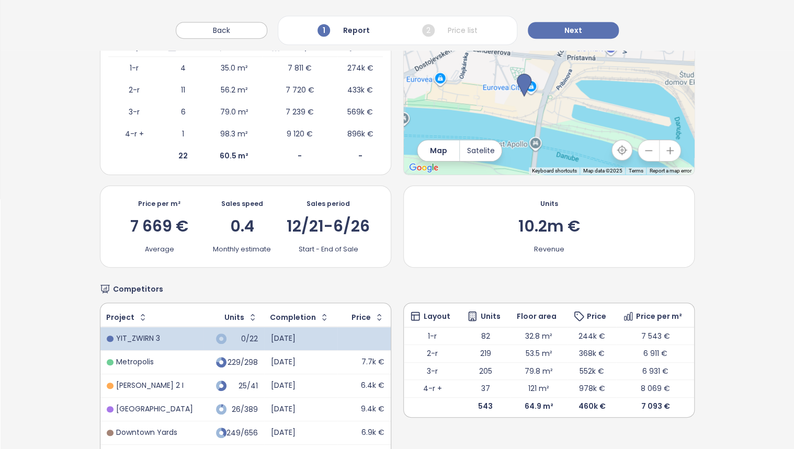
scroll to position [251, 0]
click at [245, 226] on div "0.4" at bounding box center [242, 226] width 24 height 16
click at [249, 221] on div "0.4" at bounding box center [242, 226] width 24 height 16
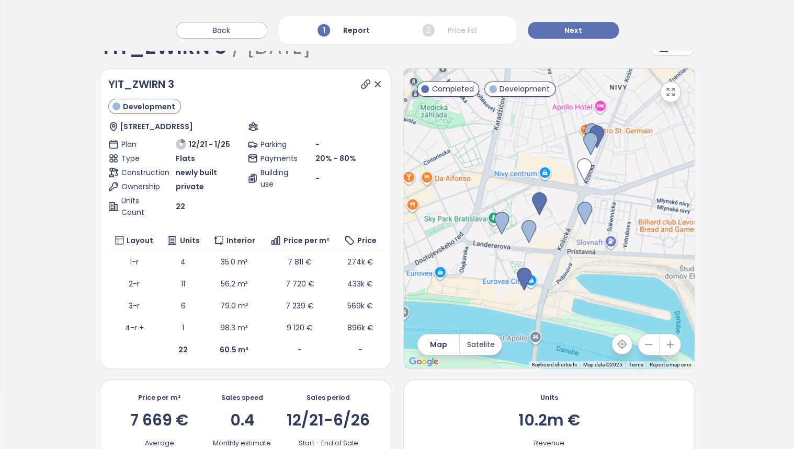
scroll to position [0, 0]
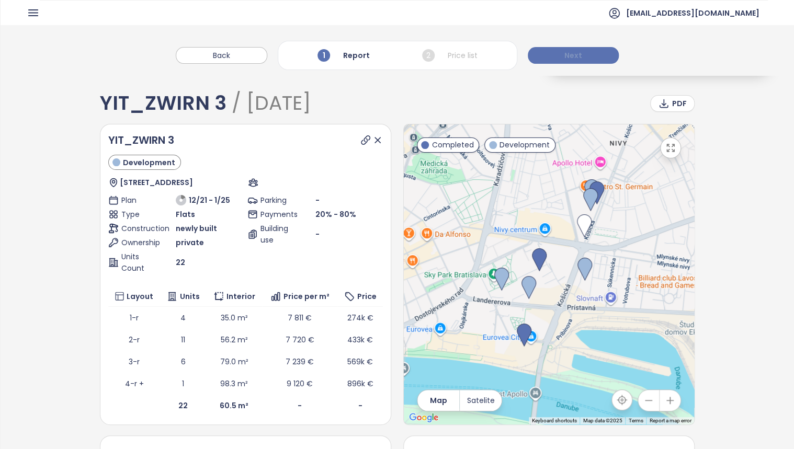
click at [579, 53] on span "Next" at bounding box center [573, 56] width 18 height 12
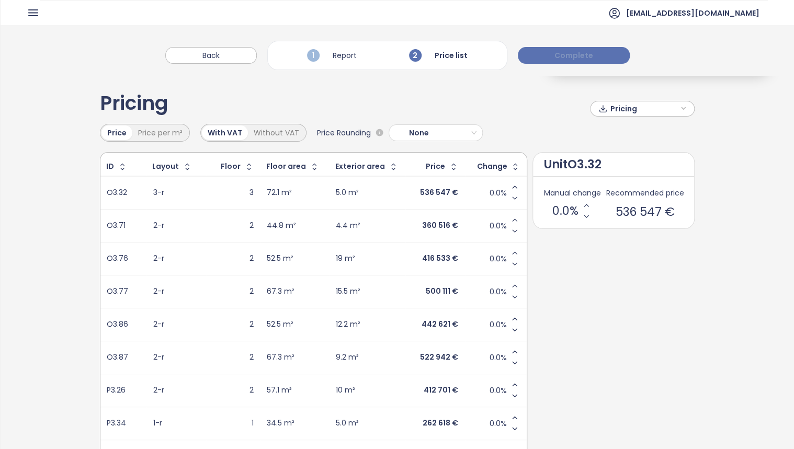
click at [564, 54] on span "Complete" at bounding box center [573, 56] width 39 height 12
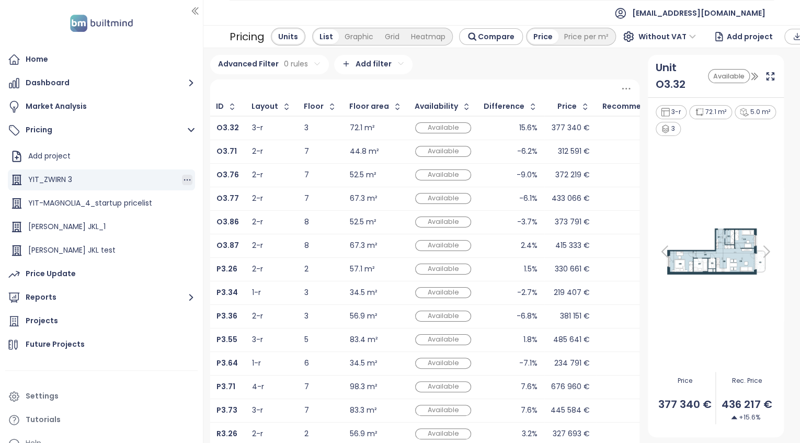
click at [182, 180] on icon "button" at bounding box center [187, 180] width 10 height 10
click at [207, 196] on icon "button" at bounding box center [202, 196] width 10 height 10
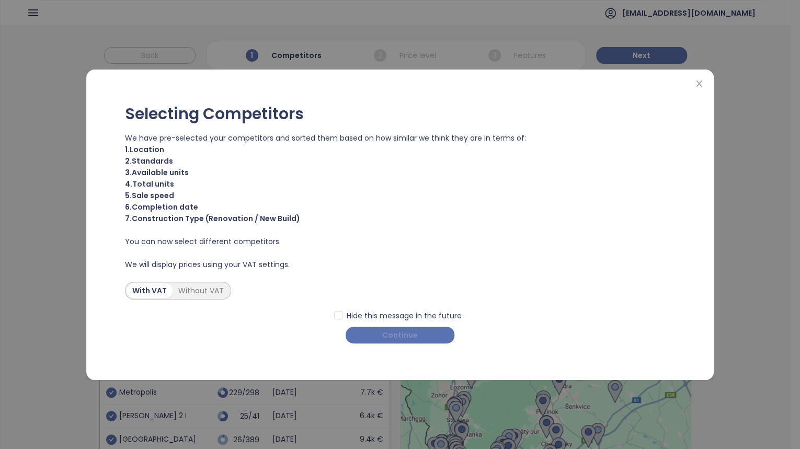
click at [396, 334] on span "Continue" at bounding box center [400, 335] width 36 height 12
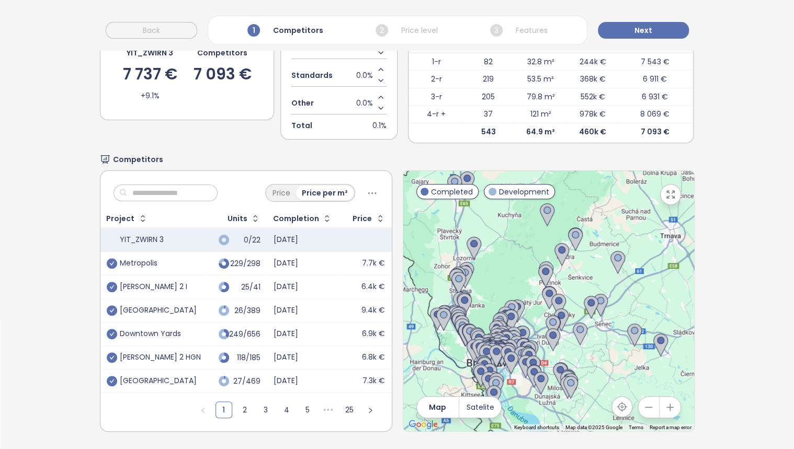
scroll to position [135, 0]
drag, startPoint x: 100, startPoint y: 302, endPoint x: 105, endPoint y: 305, distance: 6.0
click at [102, 304] on td "[GEOGRAPHIC_DATA]" at bounding box center [153, 310] width 107 height 24
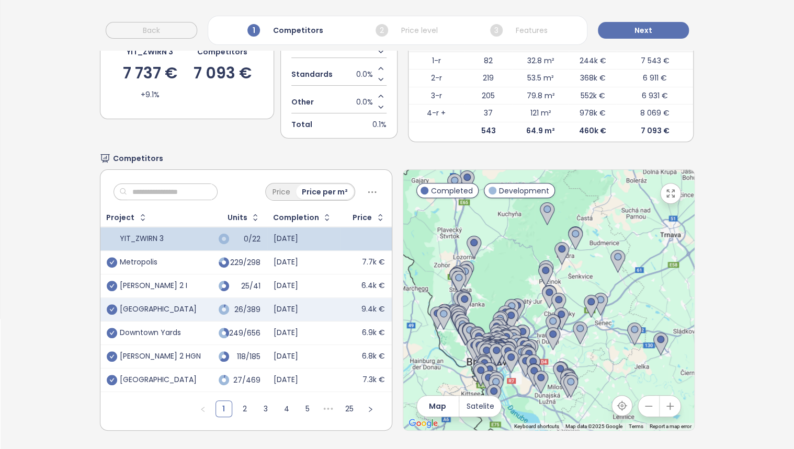
click at [110, 304] on icon "check-circle" at bounding box center [112, 309] width 10 height 10
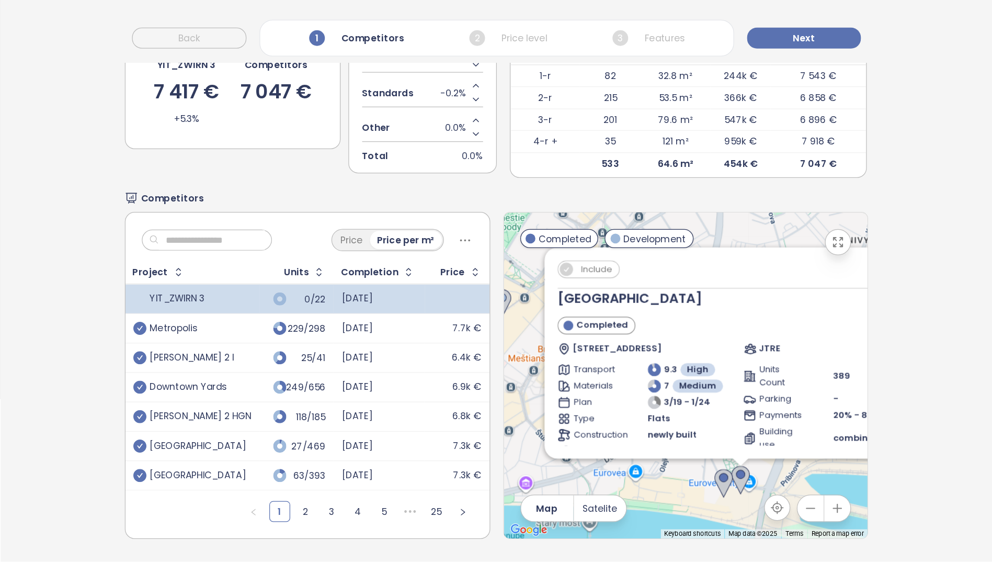
scroll to position [49, 0]
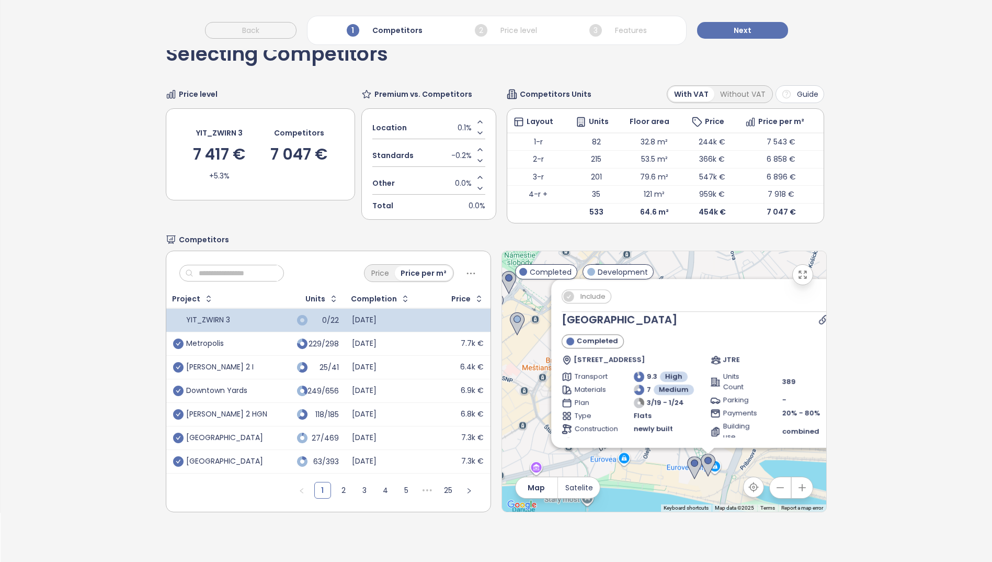
drag, startPoint x: 719, startPoint y: 296, endPoint x: 615, endPoint y: 311, distance: 104.6
click at [615, 311] on div "Include" at bounding box center [708, 300] width 293 height 22
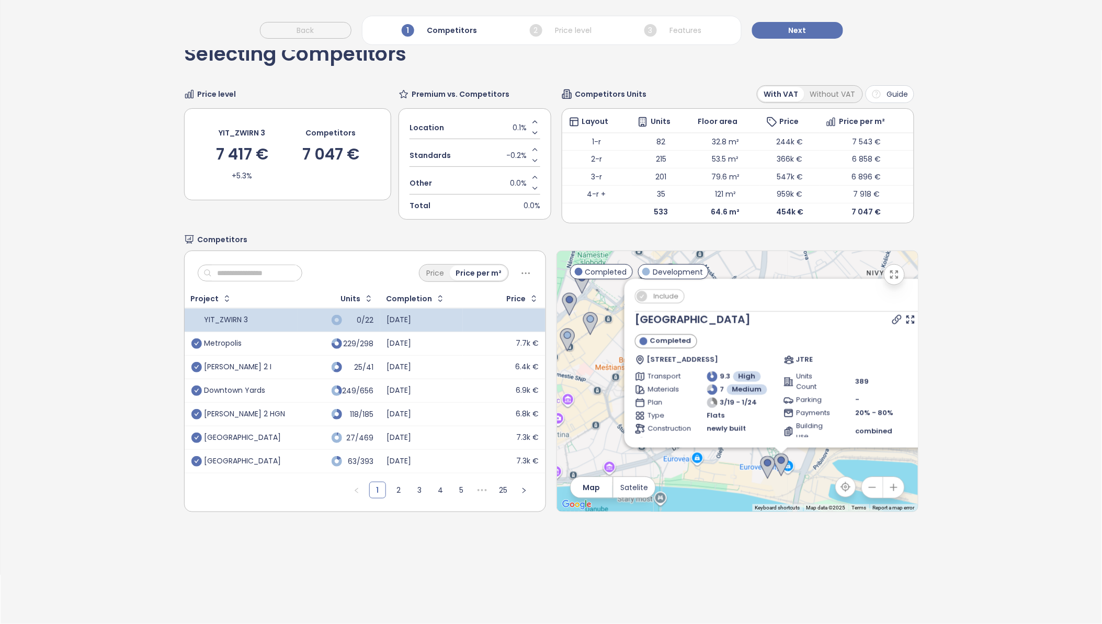
click at [729, 321] on icon at bounding box center [922, 319] width 10 height 10
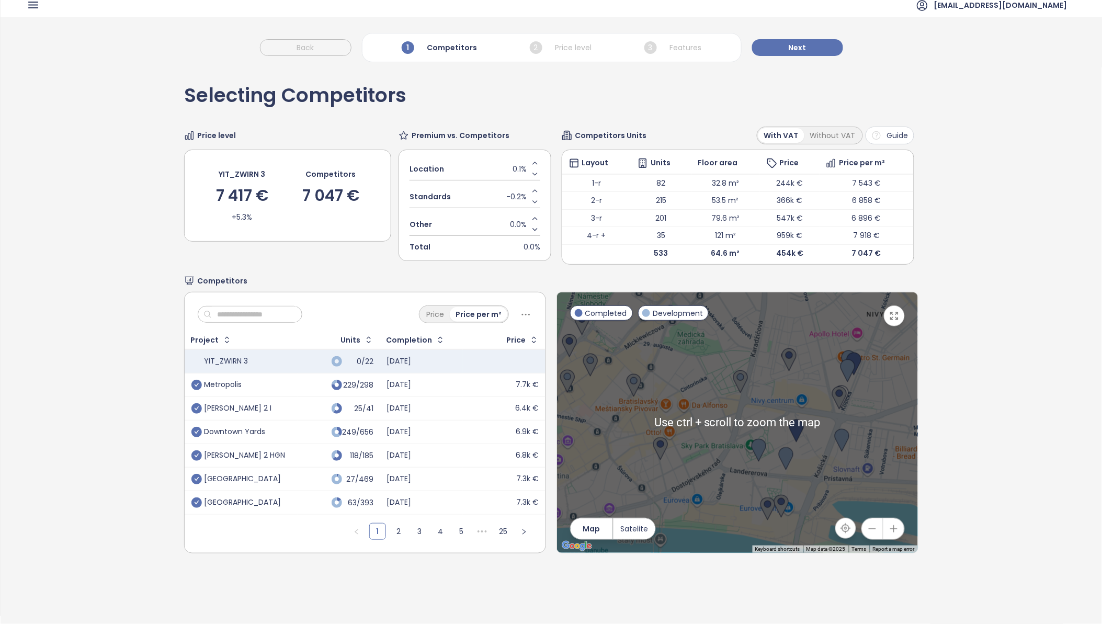
scroll to position [0, 0]
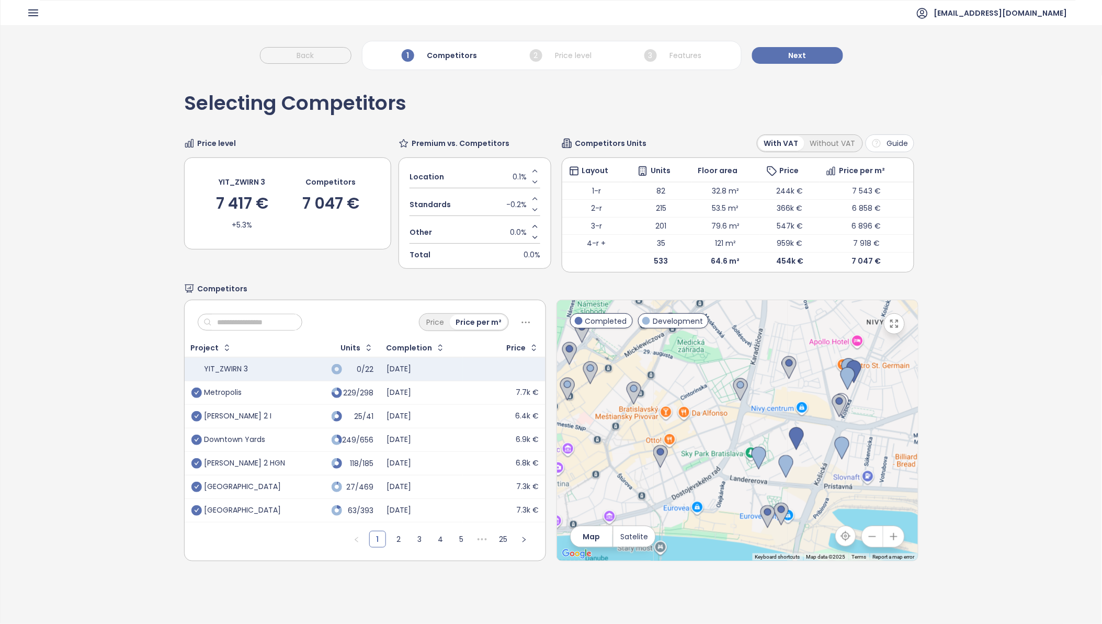
click at [729, 145] on div "Without VAT" at bounding box center [832, 143] width 57 height 15
click at [519, 321] on icon at bounding box center [525, 322] width 13 height 13
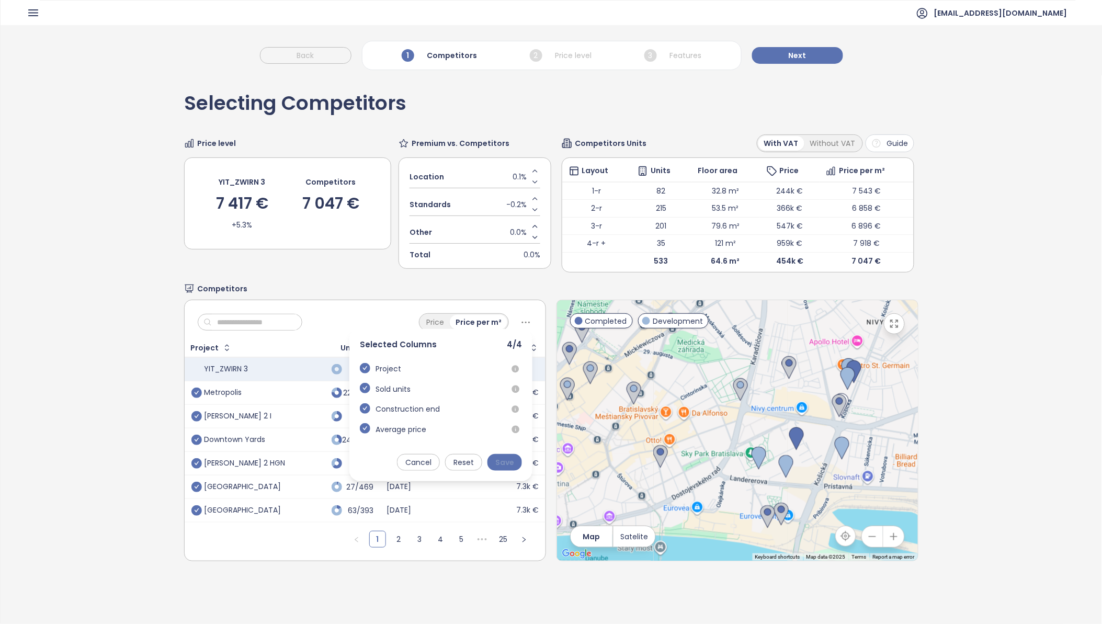
click at [500, 391] on span "Save" at bounding box center [504, 462] width 19 height 12
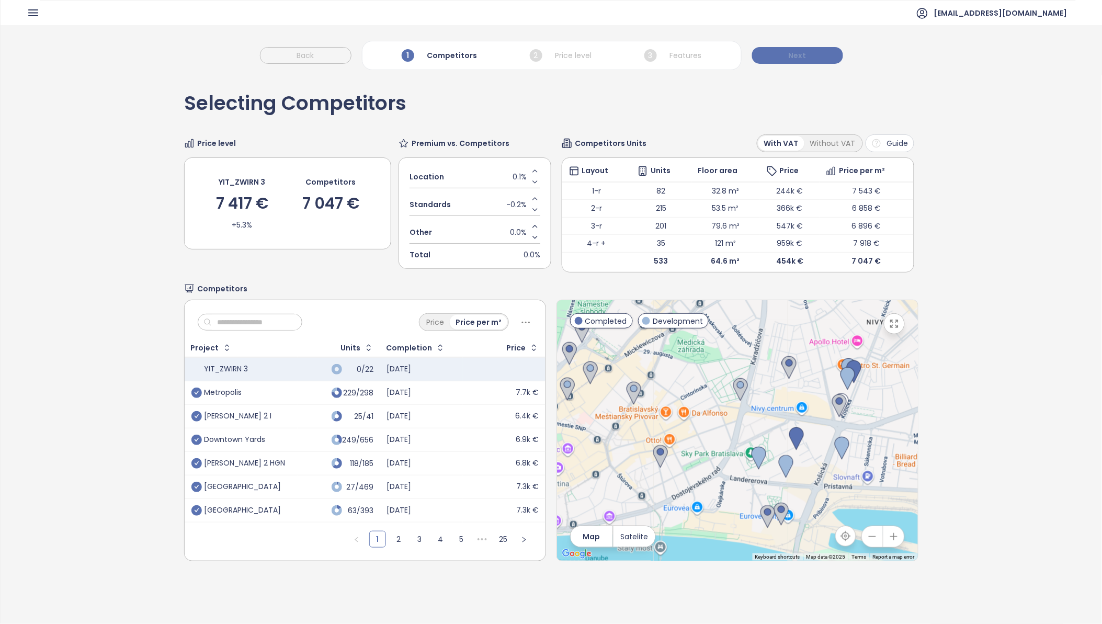
click at [729, 53] on span "Next" at bounding box center [798, 56] width 18 height 12
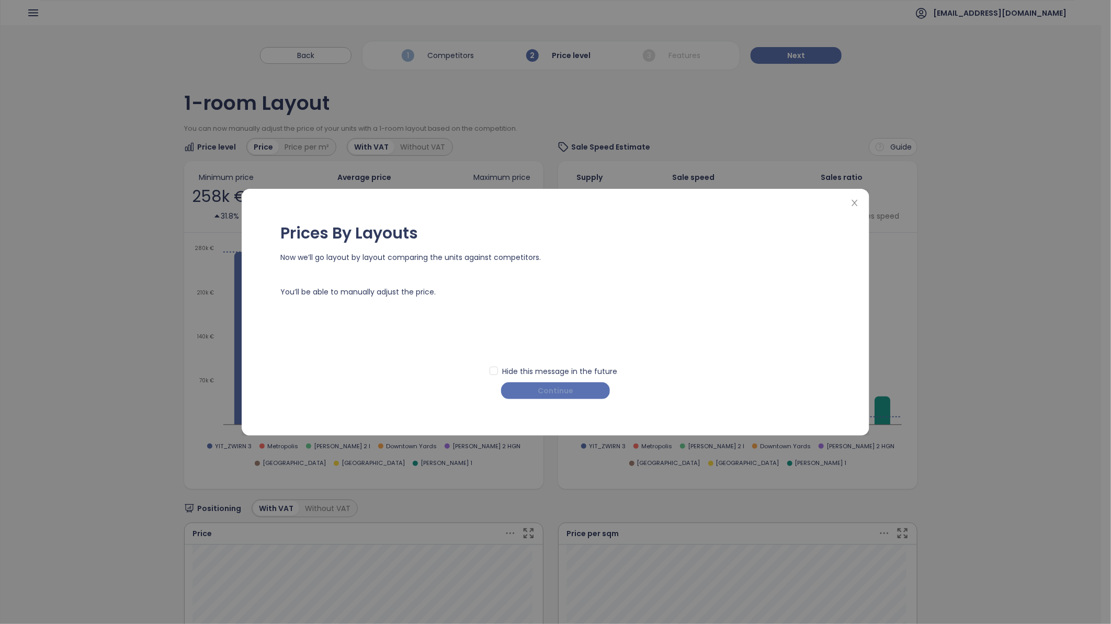
click at [557, 391] on span "Continue" at bounding box center [556, 391] width 36 height 12
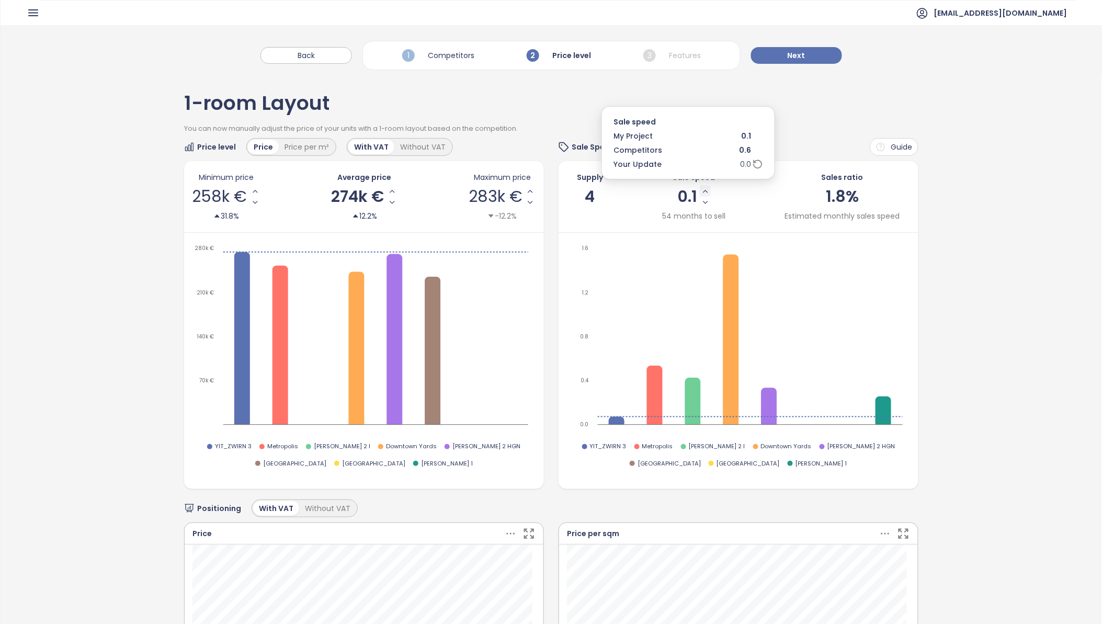
click at [701, 192] on icon "Increase Sale Speed - Monthly" at bounding box center [705, 191] width 8 height 8
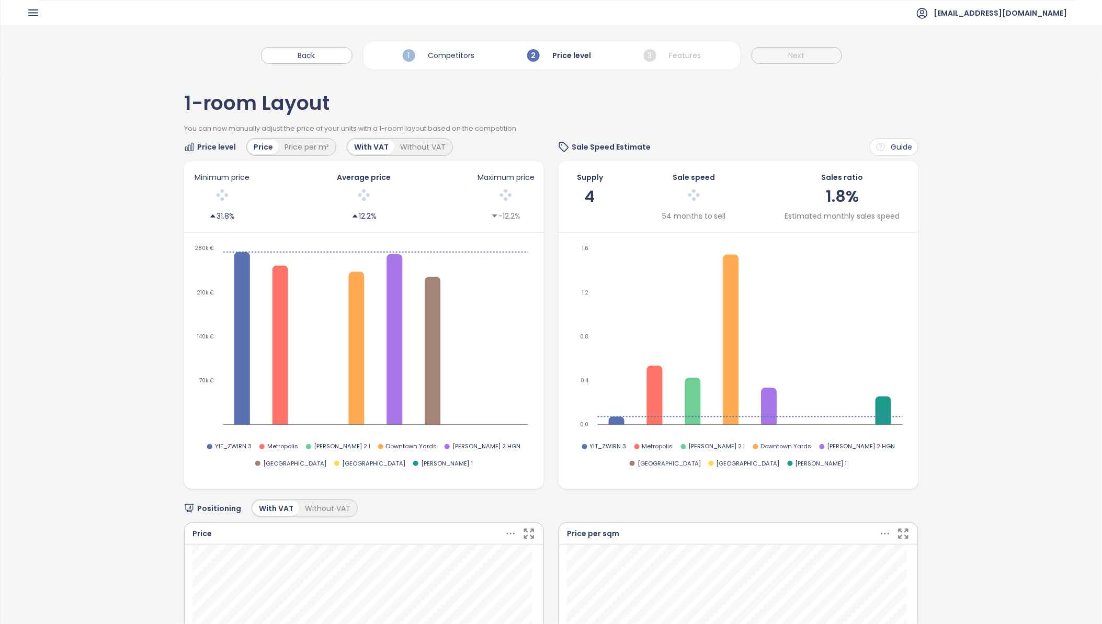
click at [698, 190] on div at bounding box center [694, 197] width 60 height 22
drag, startPoint x: 692, startPoint y: 196, endPoint x: 642, endPoint y: 192, distance: 50.9
click at [642, 192] on div "Supply 4 Sale speed 0.2 54 months to sell Sales ratio 4.3% Estimated monthly sa…" at bounding box center [738, 197] width 344 height 50
drag, startPoint x: 642, startPoint y: 192, endPoint x: 692, endPoint y: 197, distance: 50.9
click at [692, 197] on span "0.2" at bounding box center [687, 197] width 23 height 16
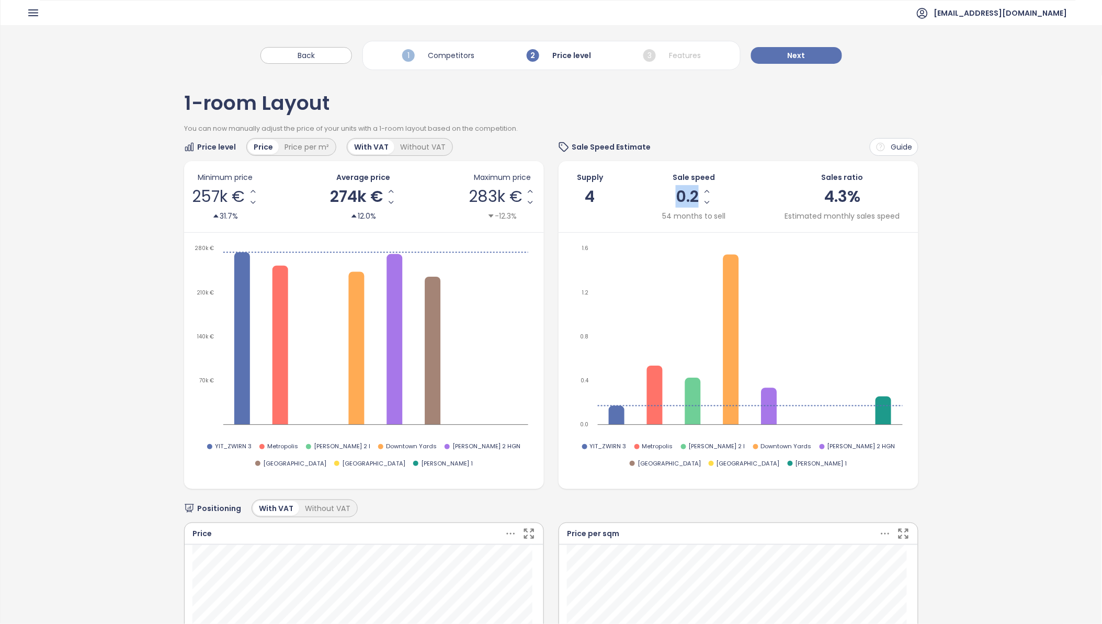
drag, startPoint x: 692, startPoint y: 195, endPoint x: 660, endPoint y: 196, distance: 31.9
click at [662, 196] on div "Sale speed 0.2 54 months to sell" at bounding box center [694, 197] width 64 height 50
drag, startPoint x: 660, startPoint y: 196, endPoint x: 702, endPoint y: 190, distance: 42.2
click at [703, 190] on icon "Increase Sale Speed - Monthly" at bounding box center [707, 191] width 8 height 8
click at [702, 191] on div at bounding box center [694, 197] width 60 height 22
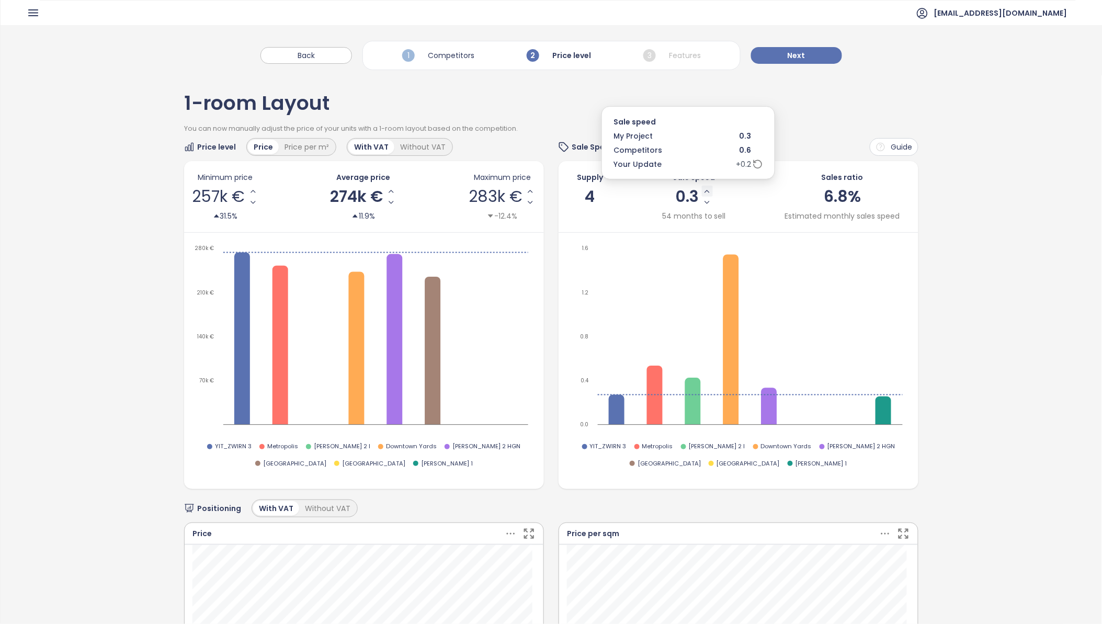
click at [703, 191] on icon "Increase Sale Speed - Monthly" at bounding box center [707, 191] width 8 height 8
click at [703, 192] on icon "Increase Sale Speed - Monthly" at bounding box center [707, 191] width 8 height 8
click at [704, 192] on icon "Increase Sale Speed - Monthly" at bounding box center [706, 191] width 4 height 2
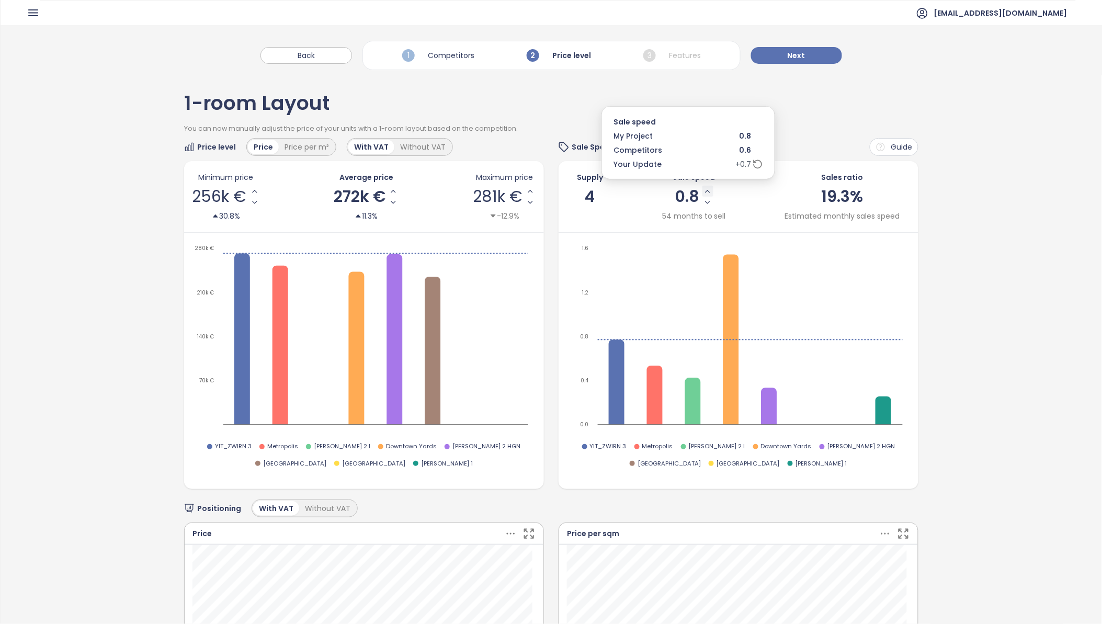
click at [703, 191] on icon "Increase Sale Speed - Monthly" at bounding box center [707, 191] width 8 height 8
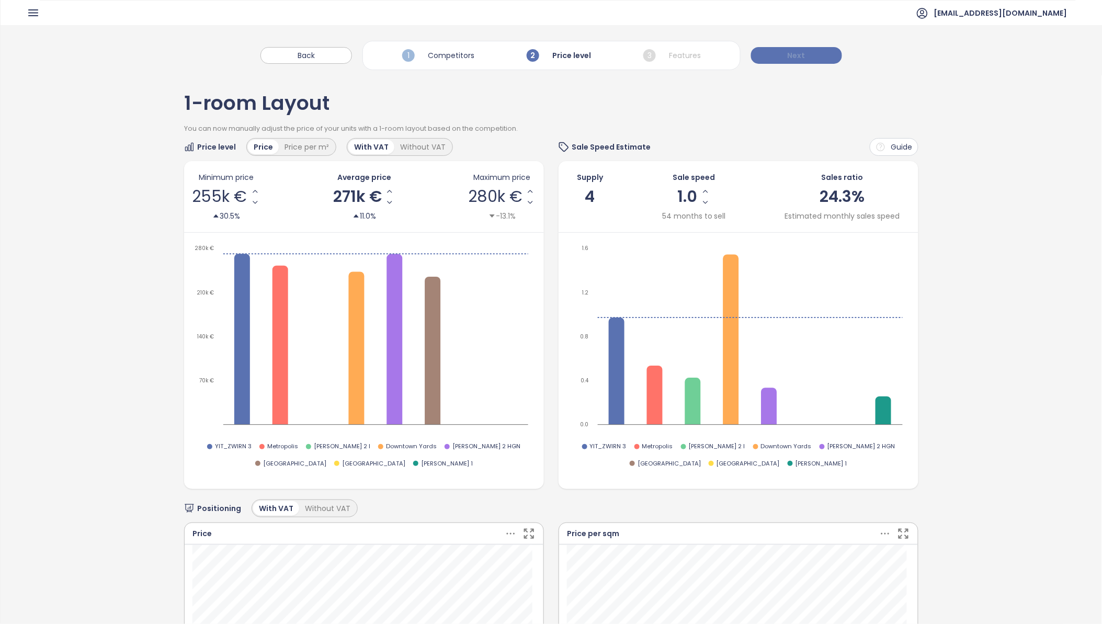
click at [729, 55] on span "Next" at bounding box center [797, 56] width 18 height 12
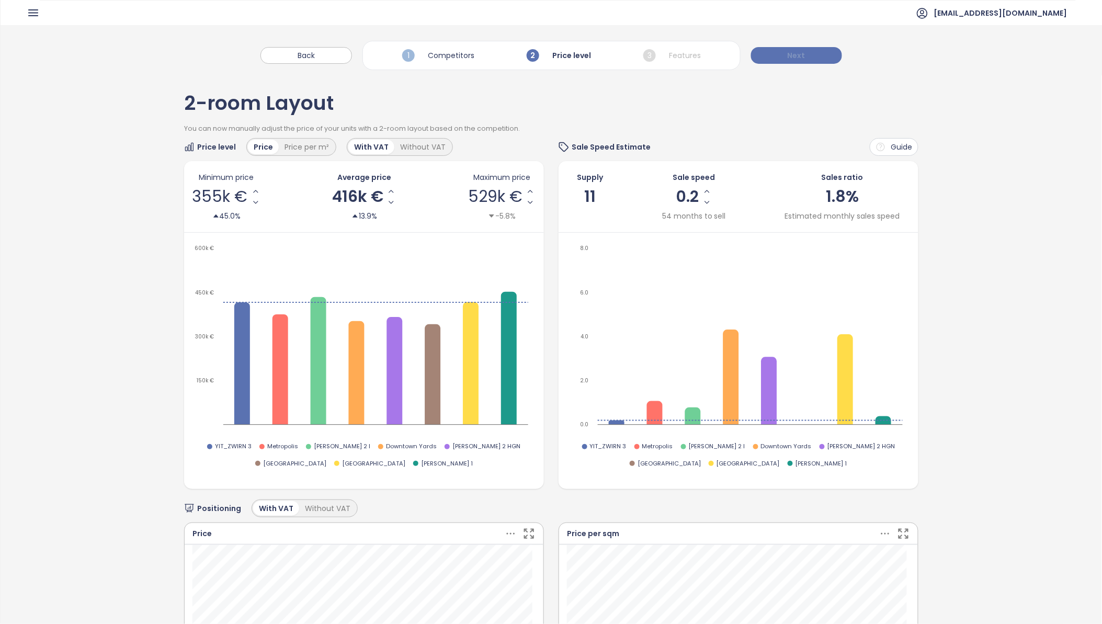
click at [729, 59] on span "Next" at bounding box center [797, 56] width 18 height 12
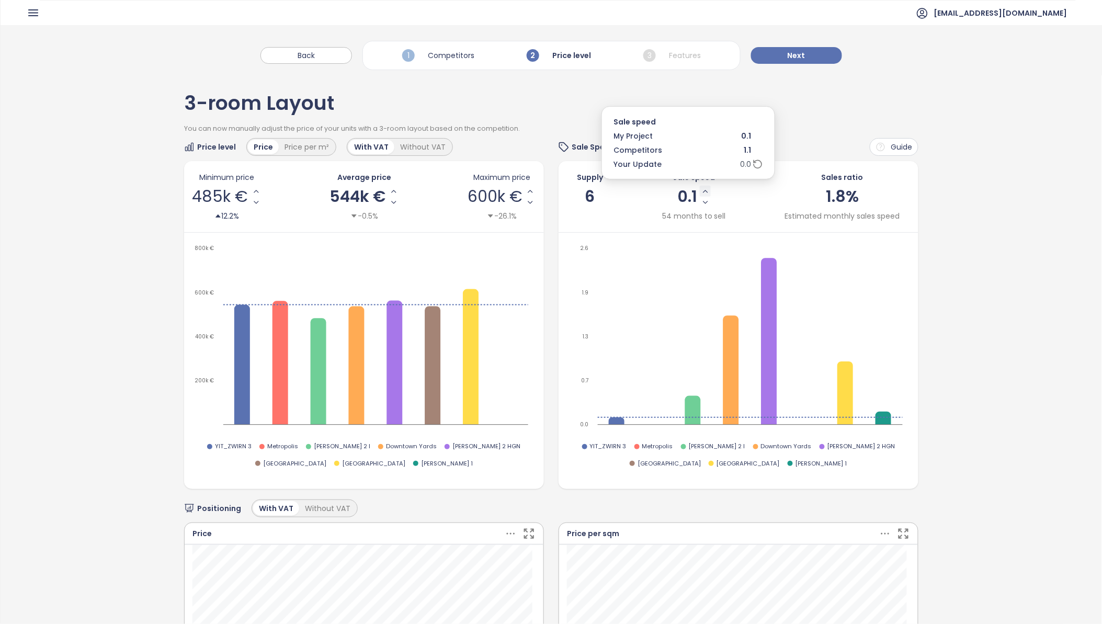
click at [703, 191] on icon "Increase Sale Speed - Monthly" at bounding box center [705, 191] width 4 height 2
click at [703, 192] on icon "Increase Sale Speed - Monthly" at bounding box center [707, 191] width 8 height 8
click at [703, 191] on icon "Increase Sale Speed - Monthly" at bounding box center [707, 191] width 8 height 8
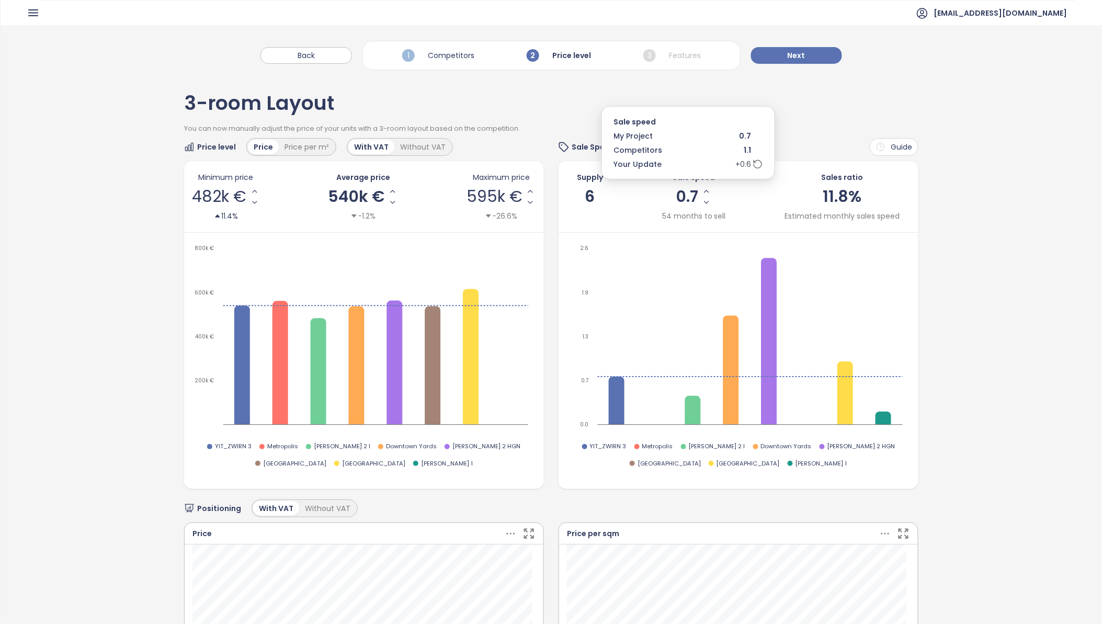
click at [702, 191] on icon "Increase Sale Speed - Monthly" at bounding box center [706, 191] width 8 height 8
click at [703, 189] on icon "Increase Sale Speed - Monthly" at bounding box center [707, 191] width 8 height 8
click at [702, 189] on icon "Increase Sale Speed - Monthly" at bounding box center [705, 191] width 8 height 8
click at [699, 190] on icon "Increase Sale Speed - Monthly" at bounding box center [703, 191] width 8 height 8
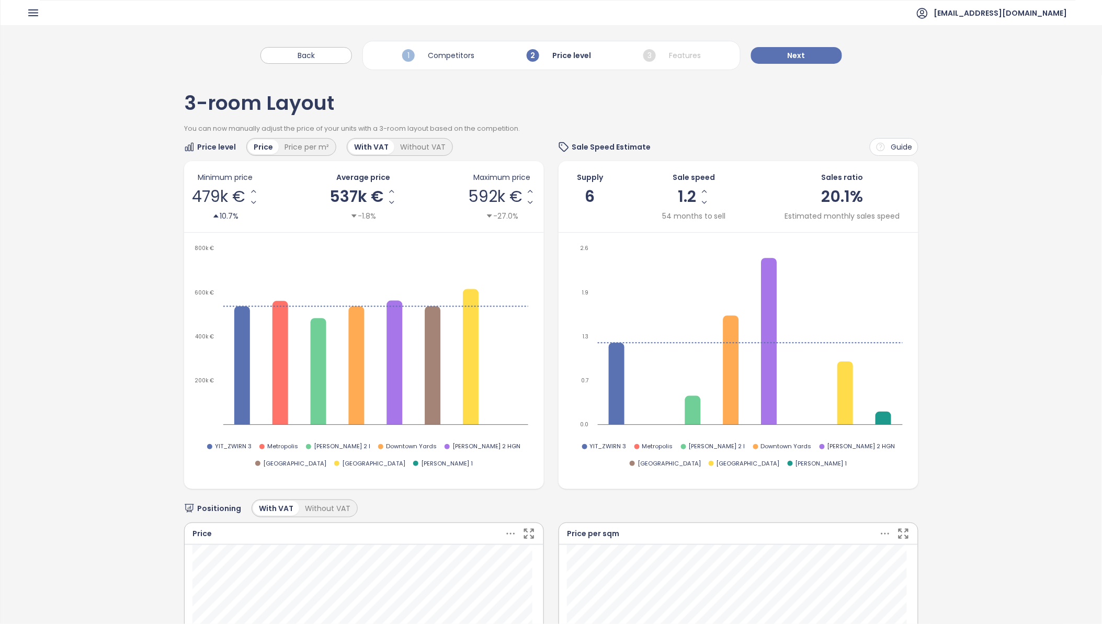
click at [37, 10] on icon "button" at bounding box center [33, 13] width 9 height 6
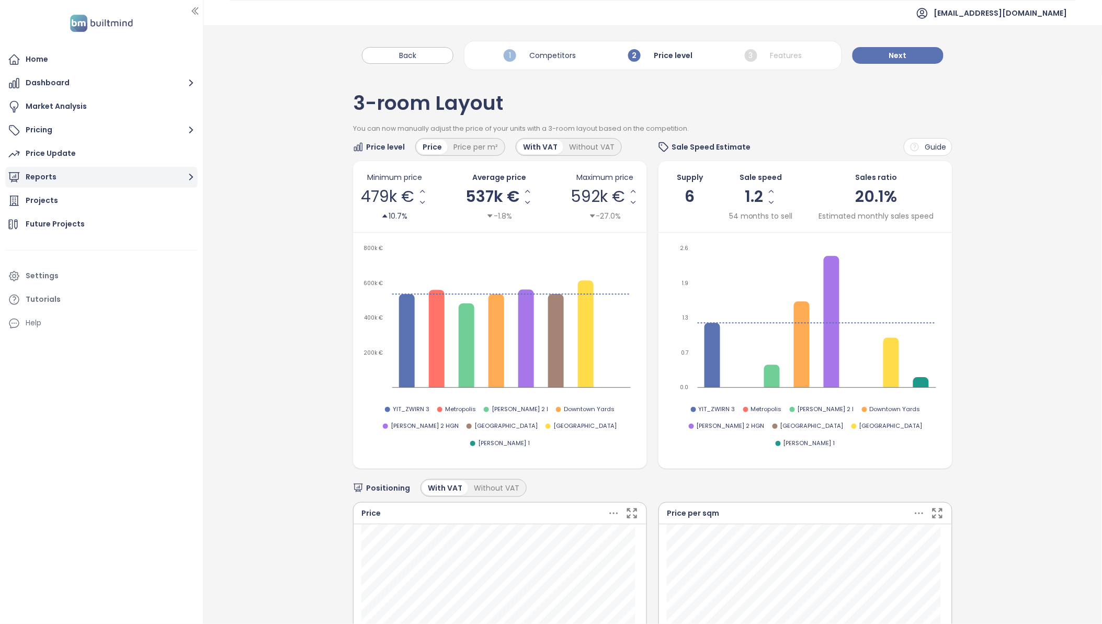
click at [30, 175] on button "Reports" at bounding box center [101, 177] width 192 height 21
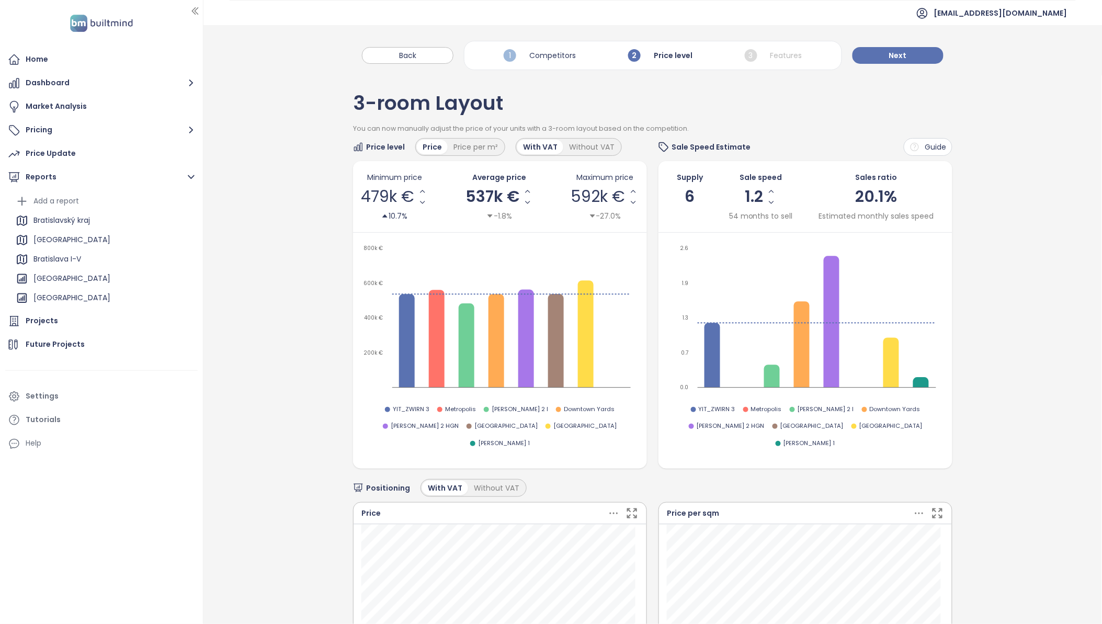
click at [70, 278] on div "[GEOGRAPHIC_DATA]" at bounding box center [71, 278] width 77 height 13
